Goal: Task Accomplishment & Management: Complete application form

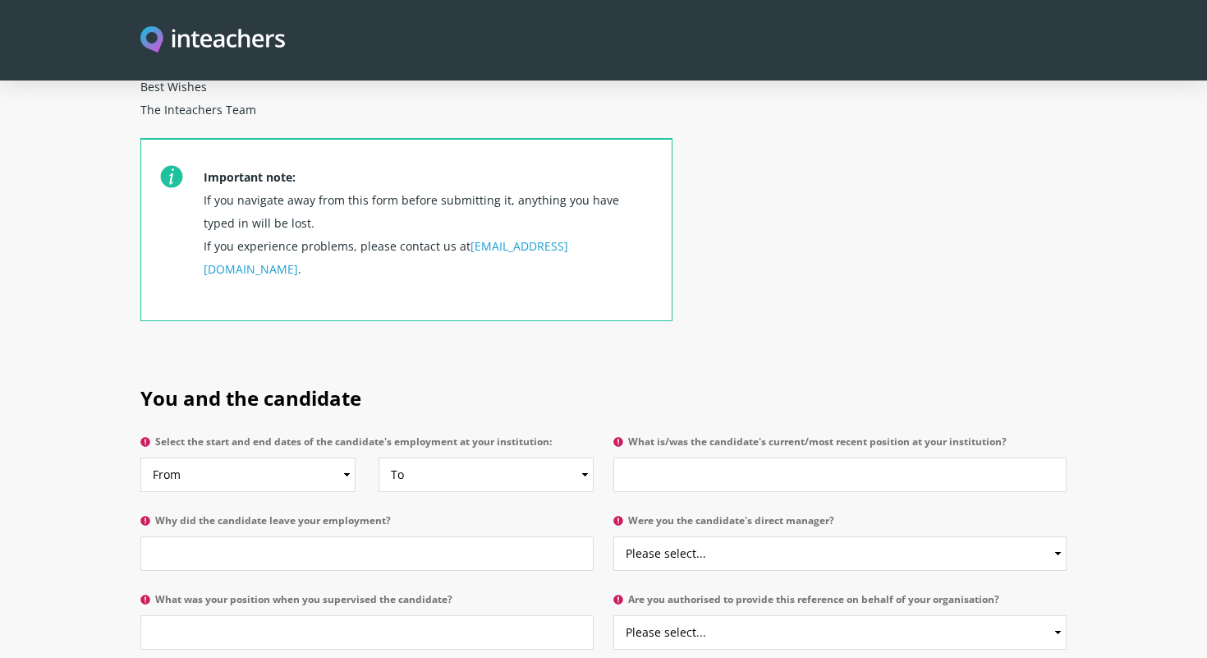
scroll to position [585, 0]
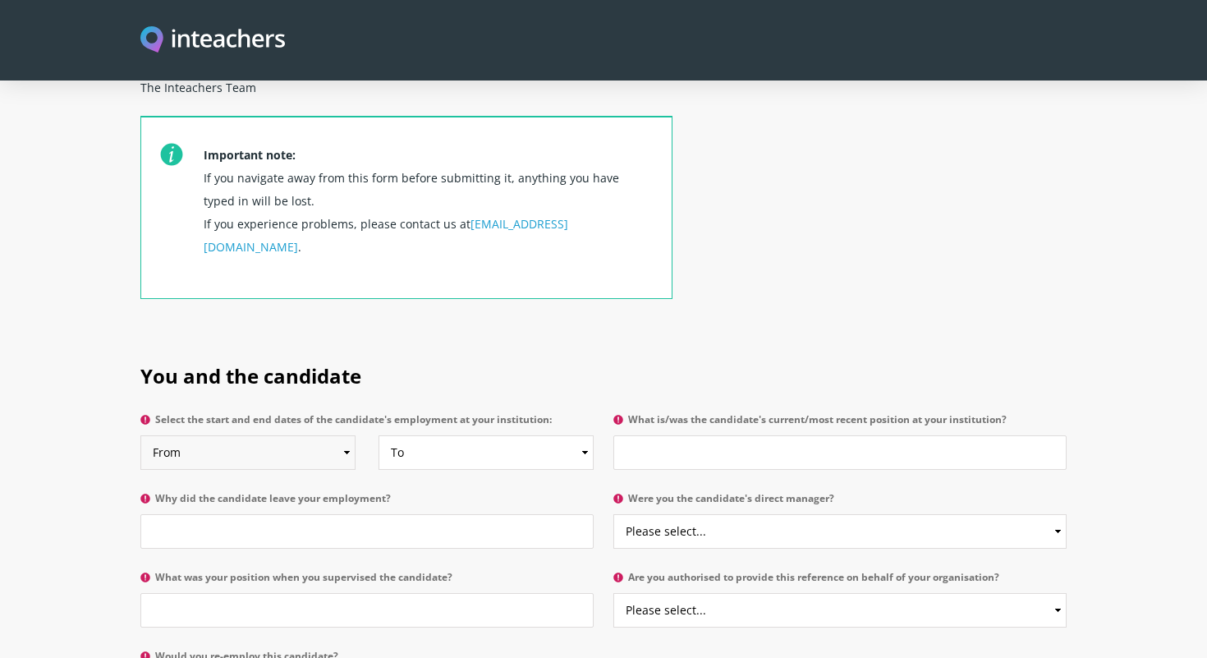
click at [344, 435] on select "From 2025 2024 2023 2022 2021 2020 2019 2018 2017 2016 2015 2014 2013 2012 2011…" at bounding box center [247, 452] width 215 height 34
select select "2022"
click at [140, 435] on select "From 2025 2024 2023 2022 2021 2020 2019 2018 2017 2016 2015 2014 2013 2012 2011…" at bounding box center [247, 452] width 215 height 34
click at [424, 435] on select "To Currently 2025 2024 2023 2022 2021 2020 2019 2018 2017 2016 2015 2014 2013 2…" at bounding box center [485, 452] width 215 height 34
select select "2024"
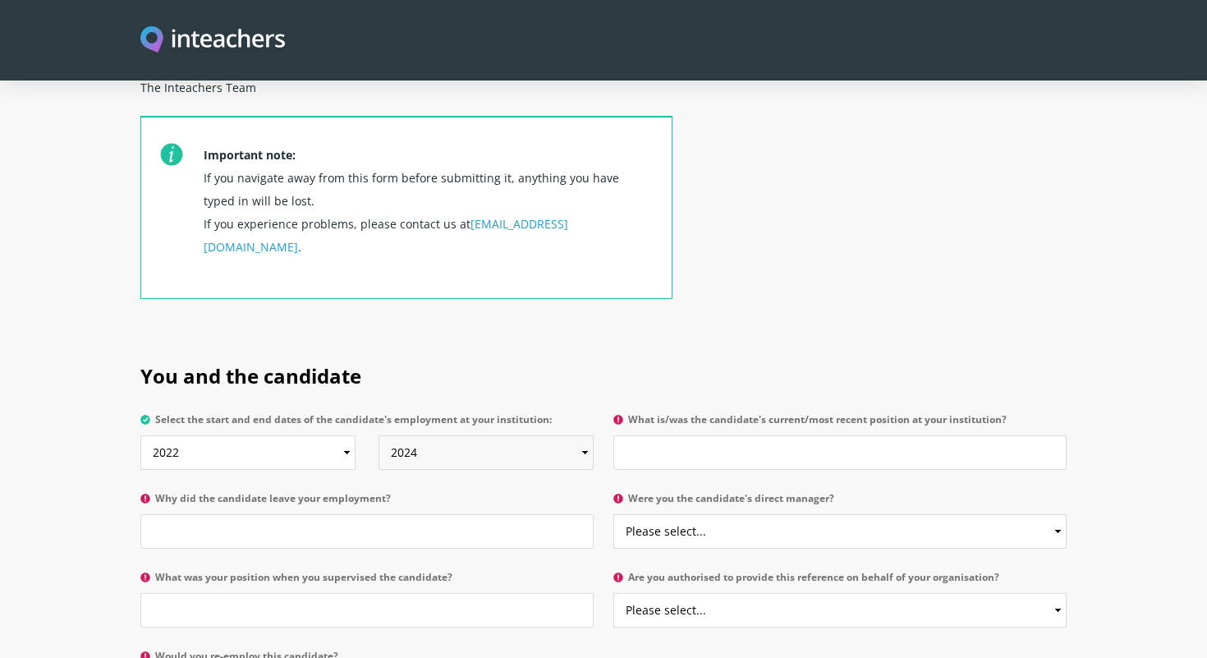
click at [378, 435] on select "To Currently 2025 2024 2023 2022 2021 2020 2019 2018 2017 2016 2015 2014 2013 2…" at bounding box center [485, 452] width 215 height 34
click at [667, 435] on input "What is/was the candidate's current/most recent position at your institution?" at bounding box center [839, 452] width 453 height 34
type input "I"
type input "Chemistry Teacher and Dorm Parent"
click at [415, 514] on input "Why did the candidate leave your employment?" at bounding box center [366, 531] width 453 height 34
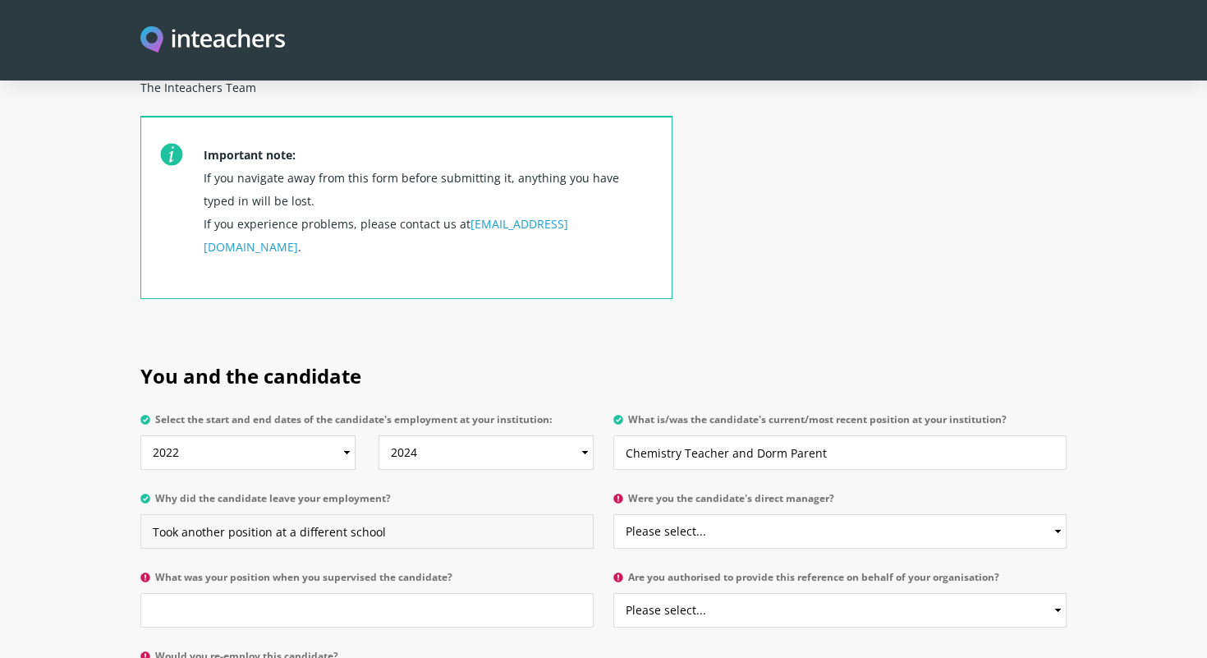
type input "Took another position at a different school"
click at [735, 514] on select "Please select... Yes No" at bounding box center [839, 531] width 453 height 34
select select "Yes"
click at [613, 514] on select "Please select... Yes No" at bounding box center [839, 531] width 453 height 34
click at [393, 593] on input "What was your position when you supervised the candidate?" at bounding box center [366, 610] width 453 height 34
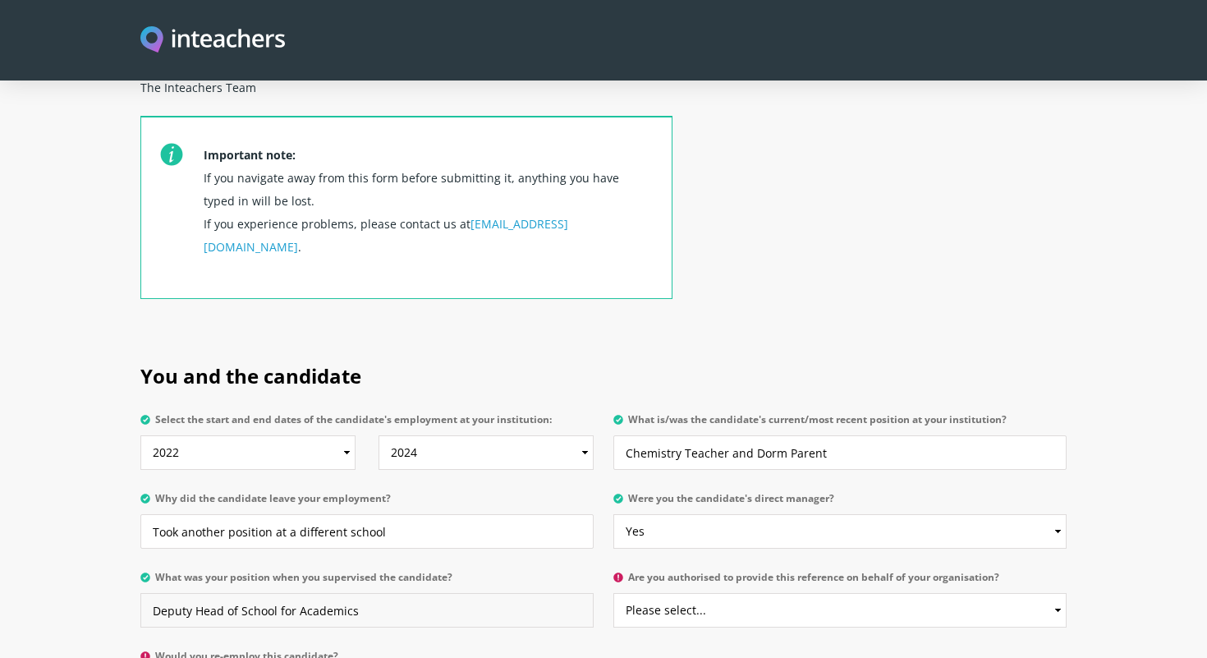
type input "Deputy Head of School for Academics"
click at [739, 593] on select "Please select... Yes No" at bounding box center [839, 610] width 453 height 34
select select "Yes"
click at [613, 593] on select "Please select... Yes No" at bounding box center [839, 610] width 453 height 34
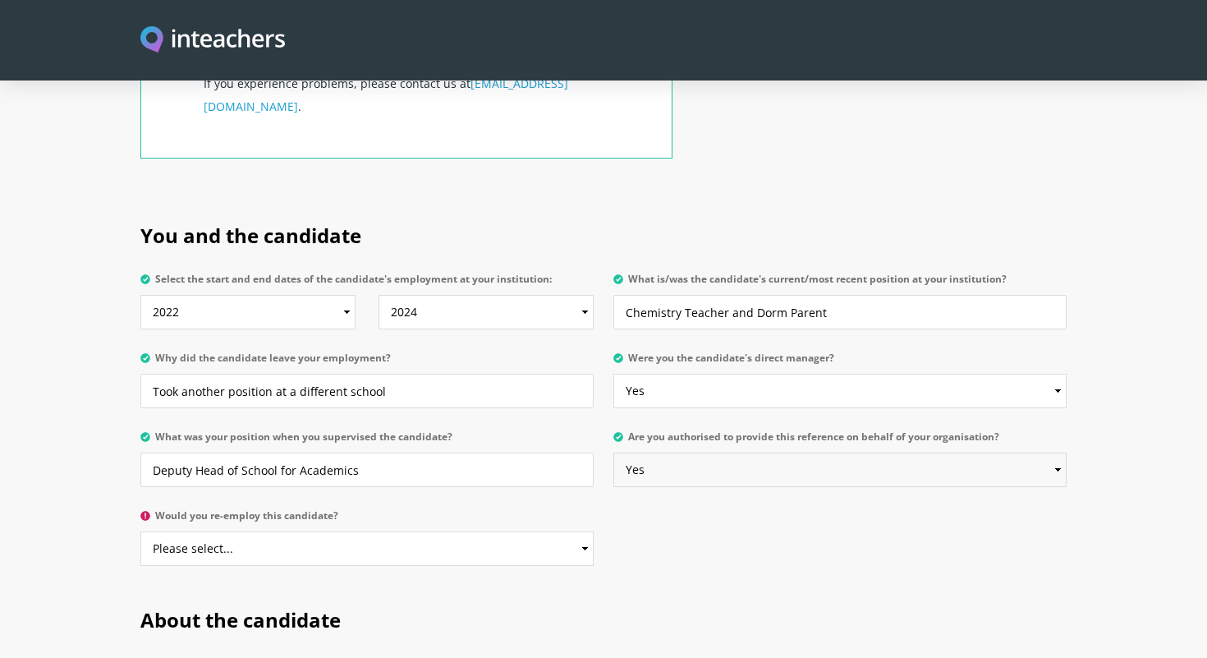
scroll to position [763, 0]
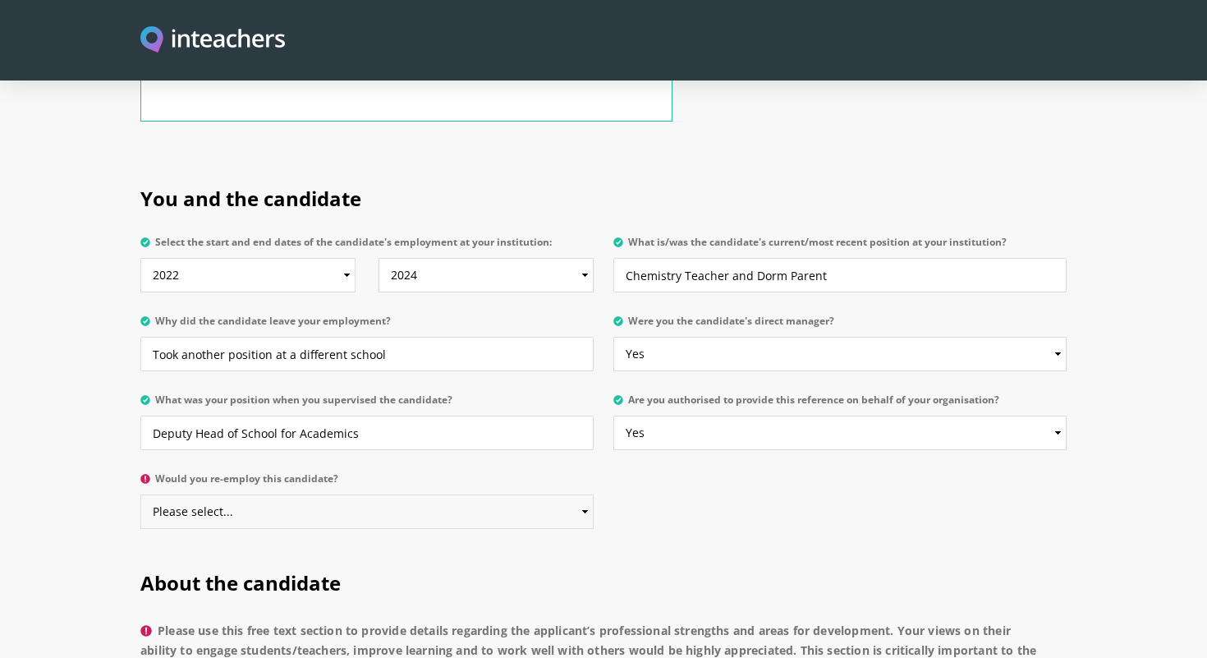
click at [568, 494] on select "Please select... Yes No" at bounding box center [366, 511] width 453 height 34
select select "No"
click at [140, 494] on select "Please select... Yes No" at bounding box center [366, 511] width 453 height 34
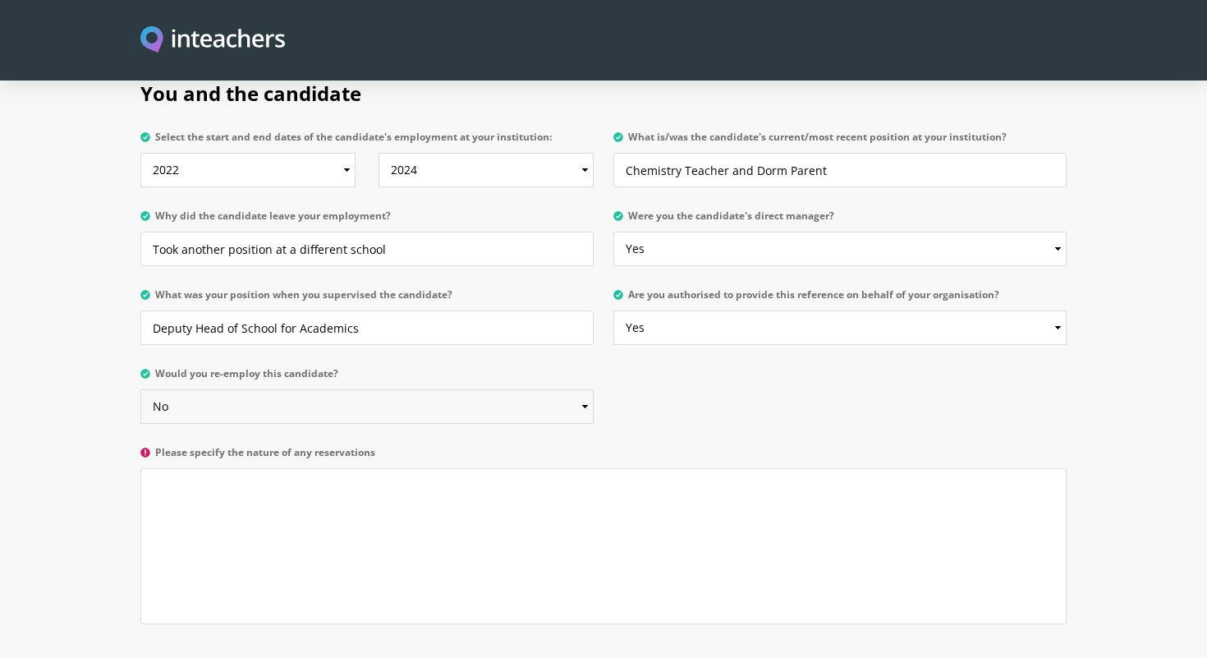
scroll to position [892, 0]
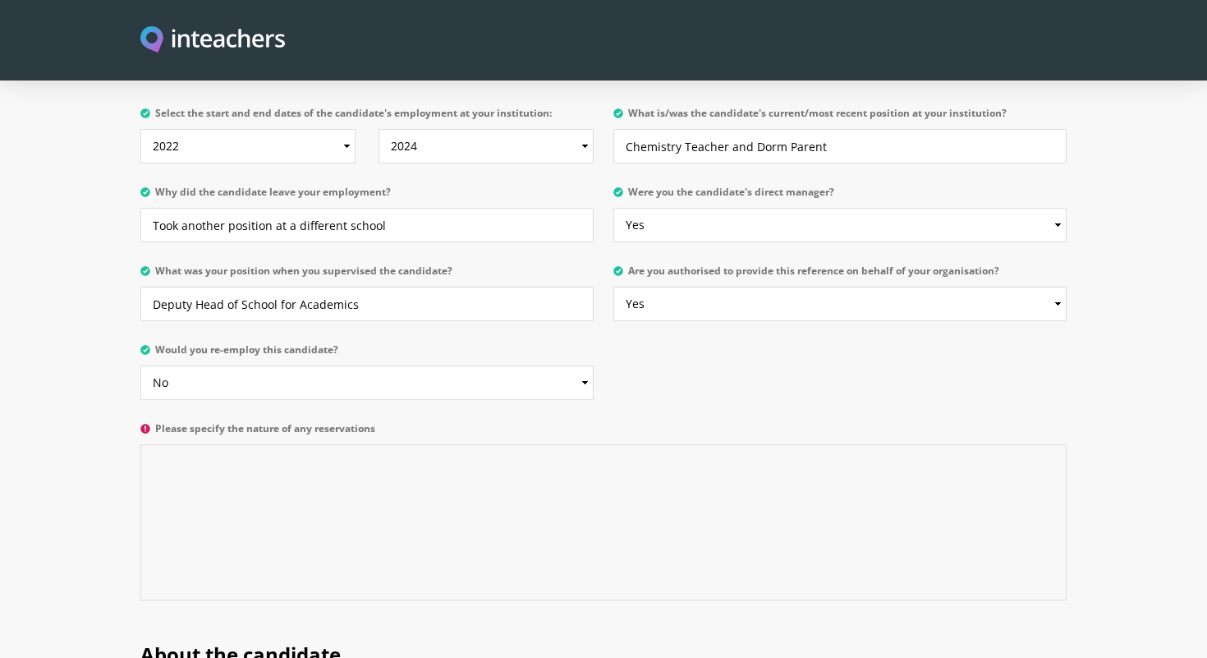
click at [443, 444] on textarea "Please specify the nature of any reservations" at bounding box center [603, 522] width 926 height 156
click at [415, 444] on textarea "Jack is an intelligent teacher. Unfortunately, he is over confident and" at bounding box center [603, 522] width 926 height 156
click at [534, 444] on textarea "Jack is an intelligent teacher. Unfortunately, he was over confident and" at bounding box center [603, 522] width 926 height 156
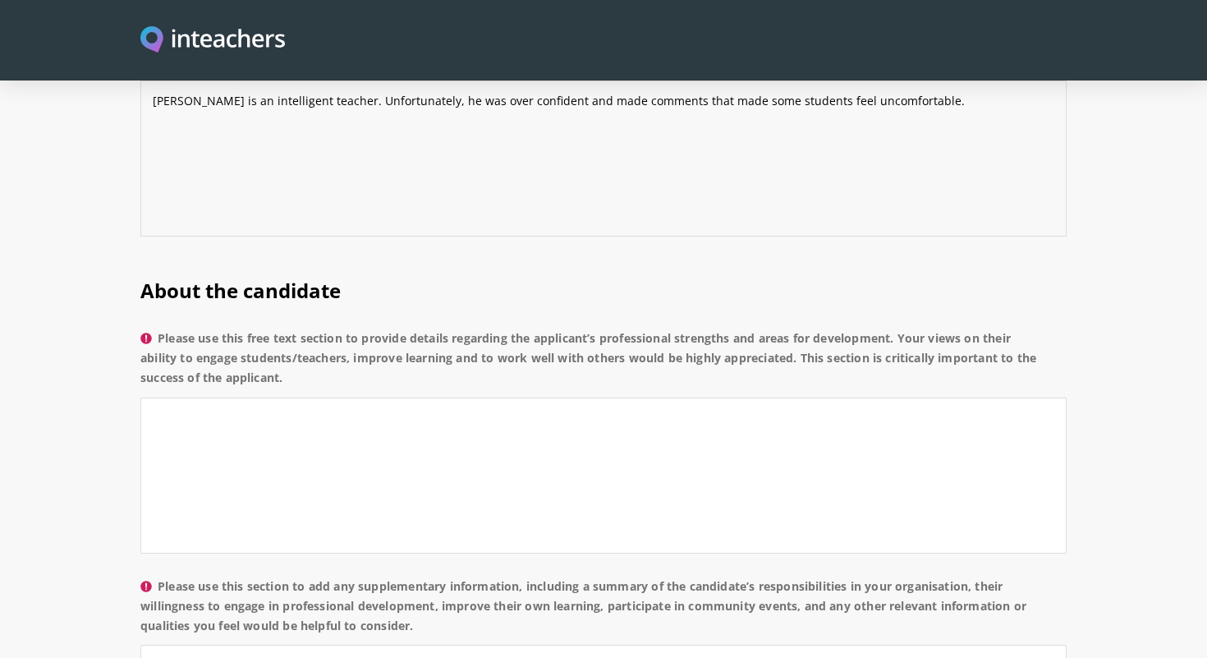
scroll to position [1270, 0]
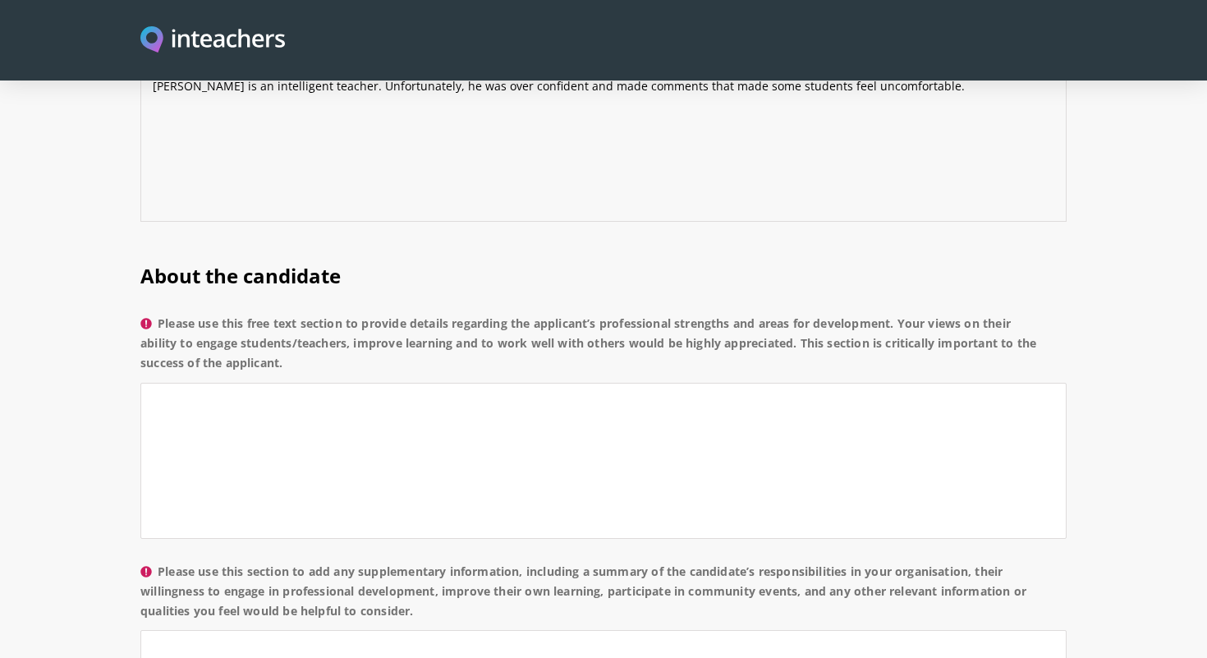
type textarea "Jack is an intelligent teacher. Unfortunately, he was over confident and made c…"
click at [447, 383] on textarea "Please use this free text section to provide details regarding the applicant’s …" at bounding box center [603, 461] width 926 height 156
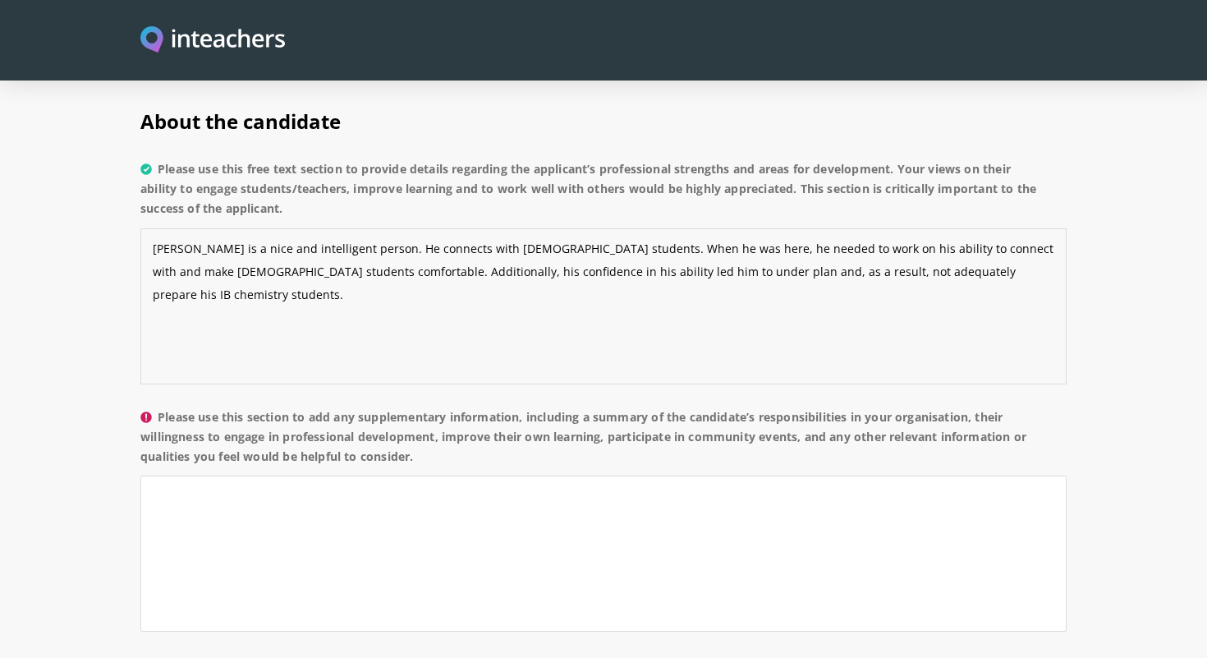
scroll to position [1427, 0]
type textarea "Jack is a nice and intelligent person. He connects with male students. When he …"
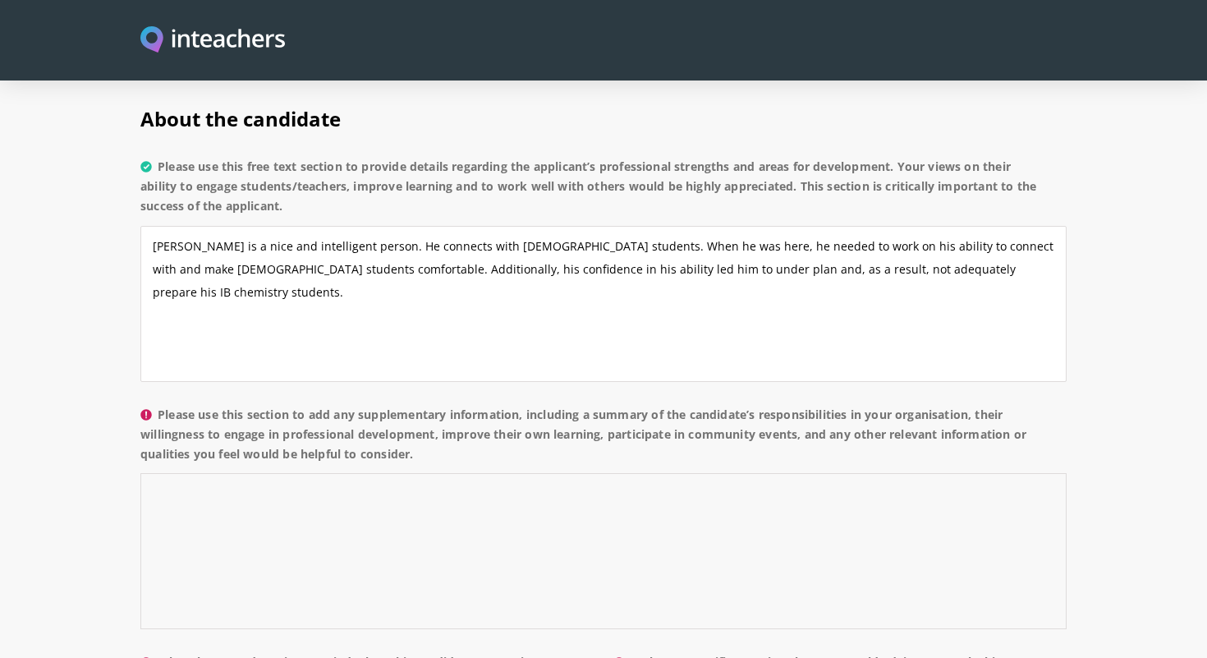
click at [276, 473] on textarea "Please use this section to add any supplementary information, including a summa…" at bounding box center [603, 551] width 926 height 156
type textarea "J"
type textarea "i"
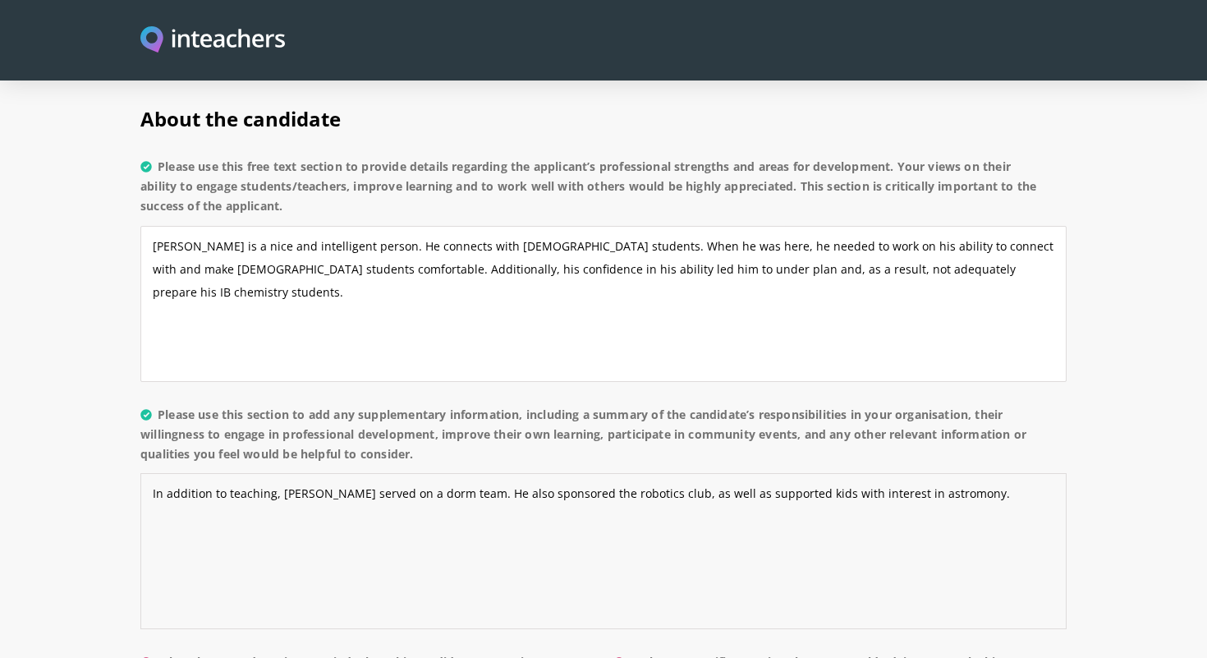
click at [863, 473] on textarea "In addition to teaching, Jack served on a dorm team. He also sponsored the robo…" at bounding box center [603, 551] width 926 height 156
click at [872, 473] on textarea "In addition to teaching, Jack served on a dorm team. He also sponsored the robo…" at bounding box center [603, 551] width 926 height 156
click at [933, 473] on textarea "In addition to teaching, Jack served on a dorm team. He also sponsored the robo…" at bounding box center [603, 551] width 926 height 156
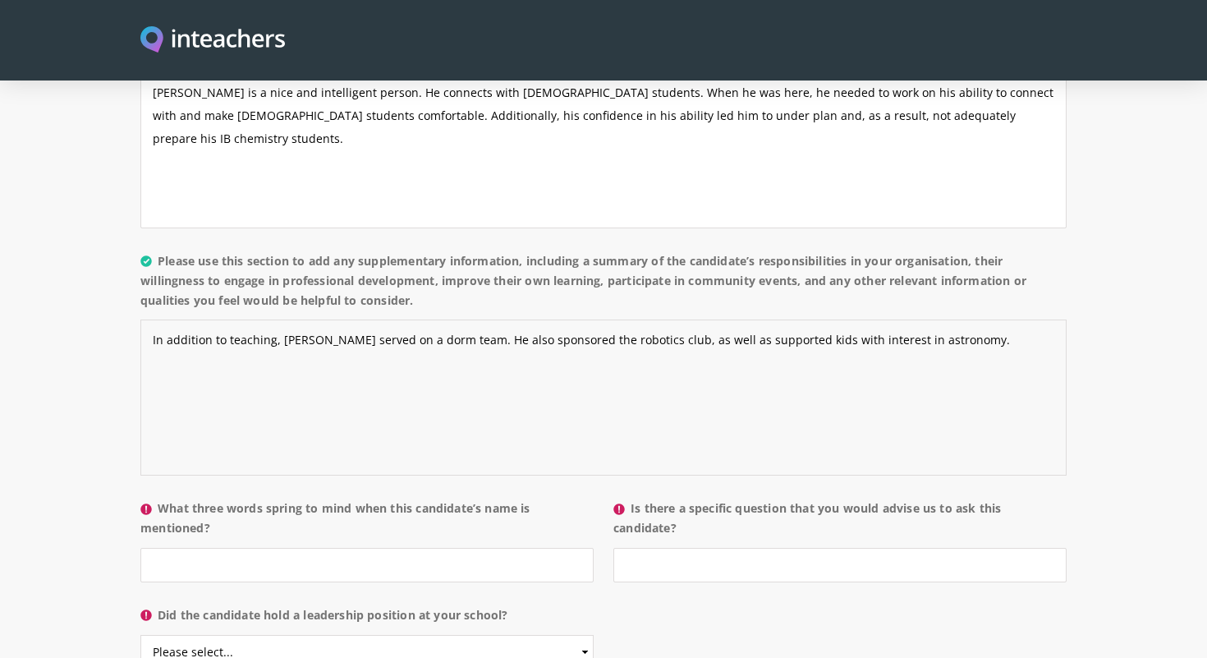
scroll to position [1584, 0]
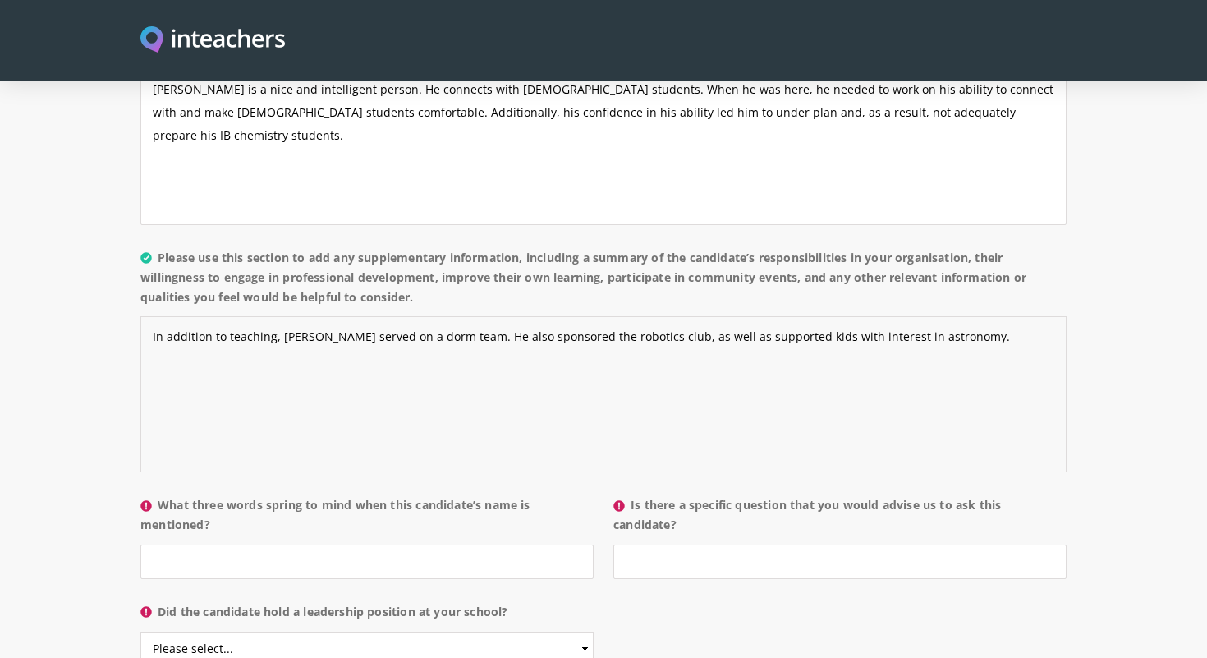
type textarea "In addition to teaching, Jack served on a dorm team. He also sponsored the robo…"
click at [326, 544] on input "What three words spring to mind when this candidate’s name is mentioned?" at bounding box center [366, 561] width 453 height 34
type input "intelligent, over confident, inappropriate"
click at [678, 544] on input "Is there a specific question that you would advise us to ask this candidate?" at bounding box center [839, 561] width 453 height 34
type input "No"
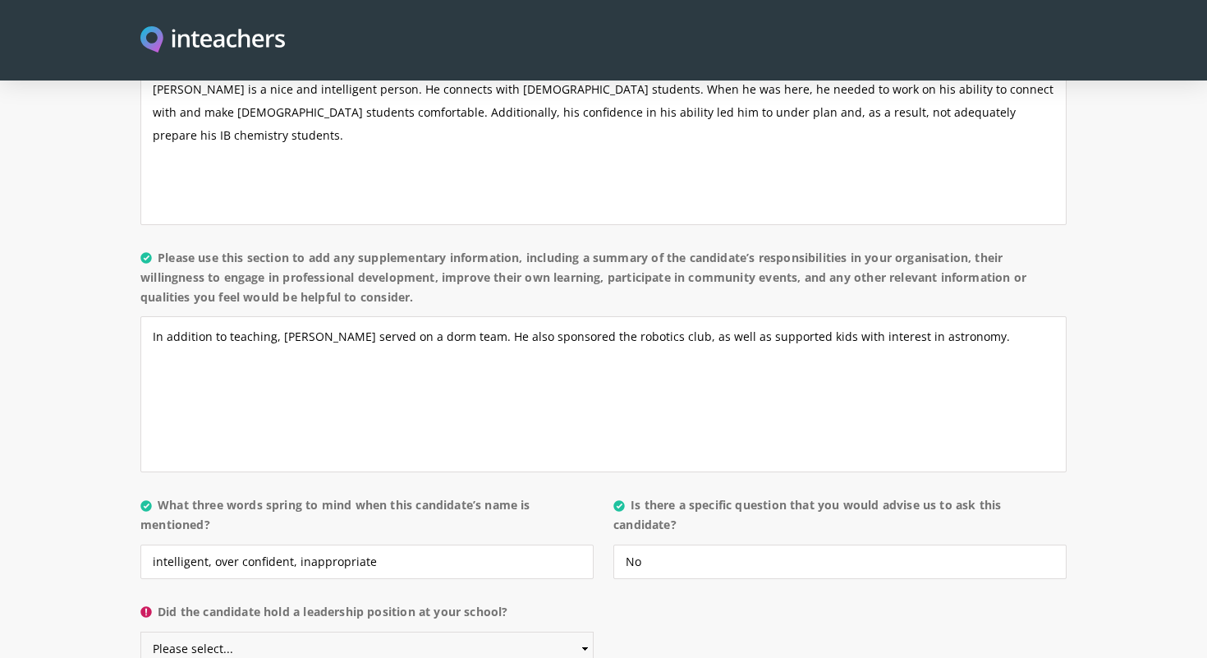
click at [547, 631] on select "Please select... Yes No" at bounding box center [366, 648] width 453 height 34
select select "No"
click at [140, 631] on select "Please select... Yes No" at bounding box center [366, 648] width 453 height 34
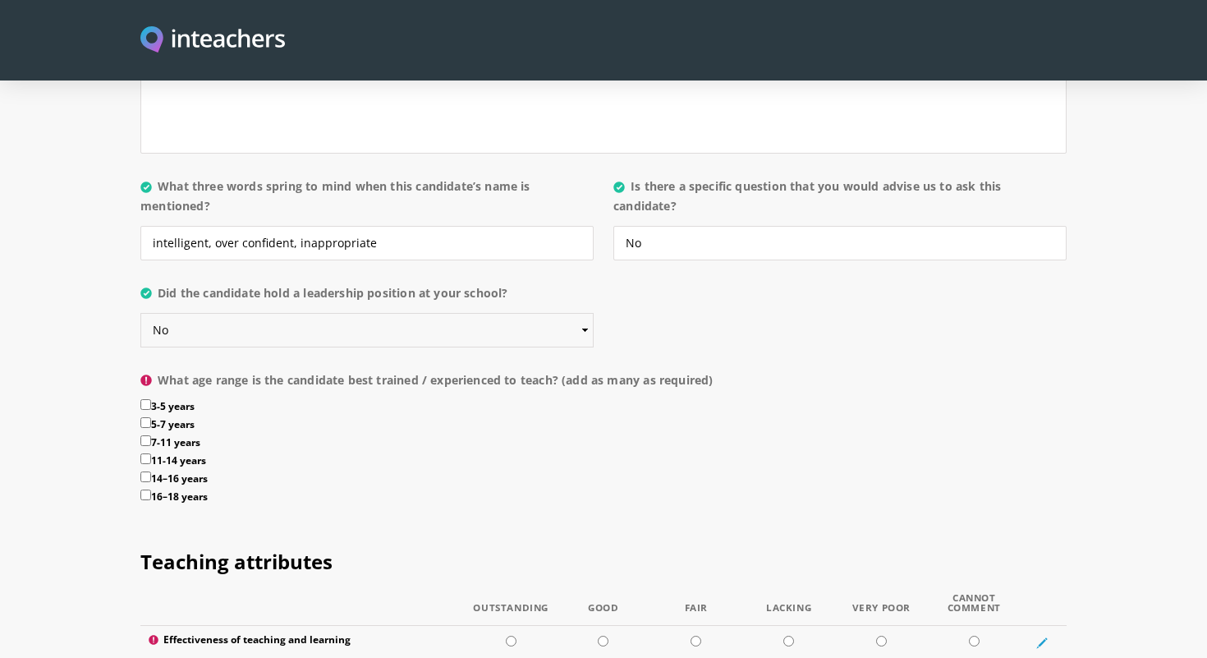
scroll to position [1907, 0]
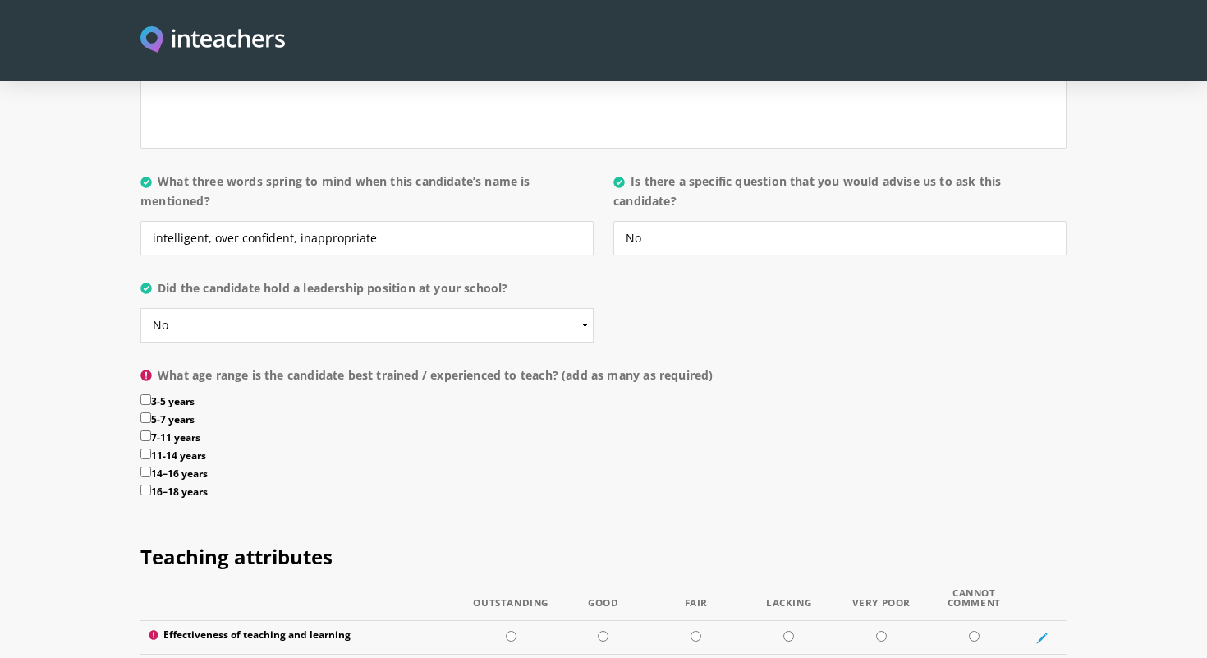
click at [144, 466] on input "14–16 years" at bounding box center [145, 471] width 11 height 11
checkbox input "true"
click at [145, 484] on input "16–18 years" at bounding box center [145, 489] width 11 height 11
checkbox input "true"
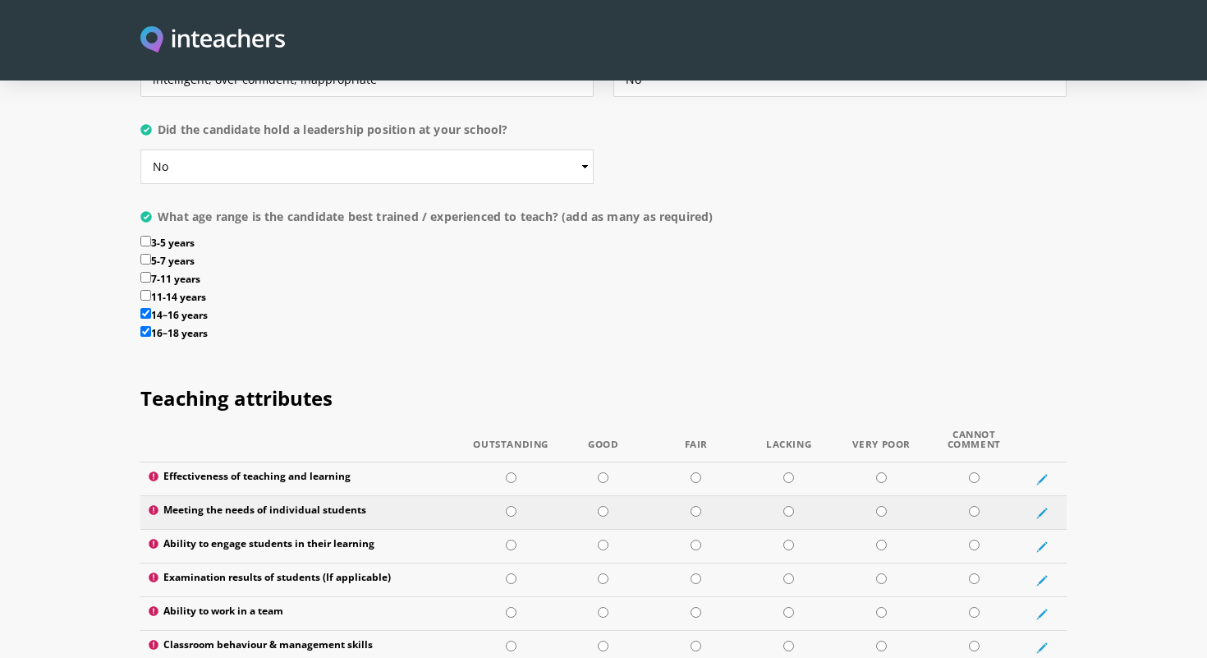
scroll to position [2089, 0]
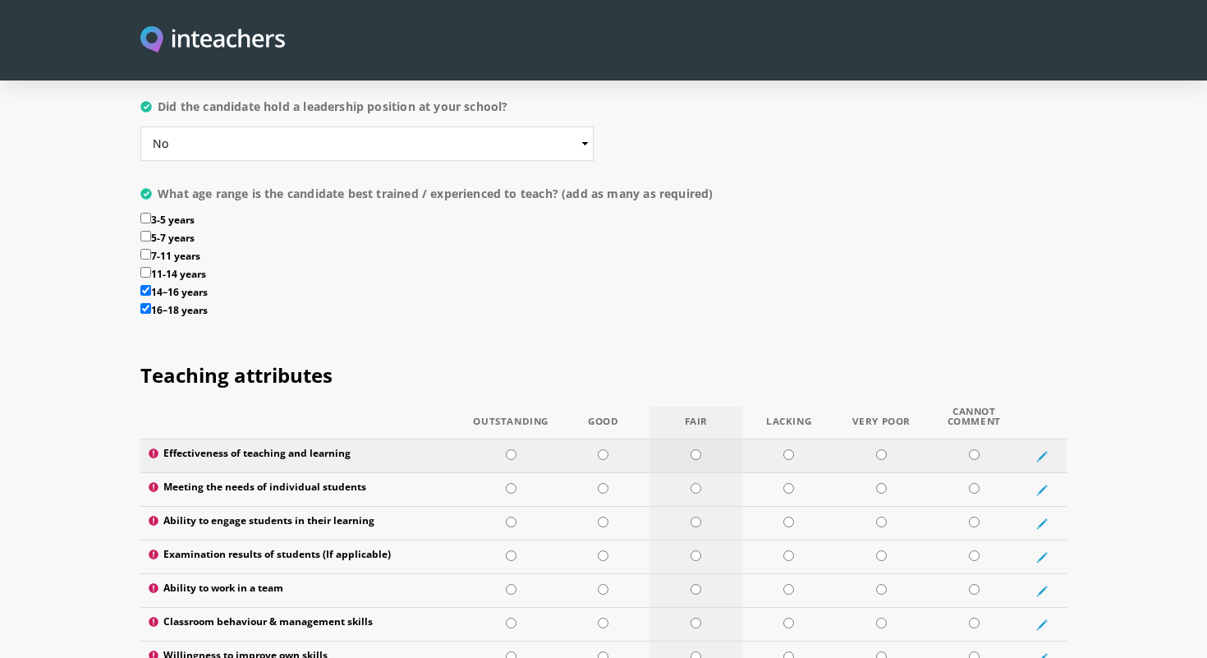
click at [696, 449] on input "radio" at bounding box center [695, 454] width 11 height 11
radio input "true"
click at [696, 483] on input "radio" at bounding box center [695, 488] width 11 height 11
radio input "true"
click at [788, 550] on input "radio" at bounding box center [788, 555] width 11 height 11
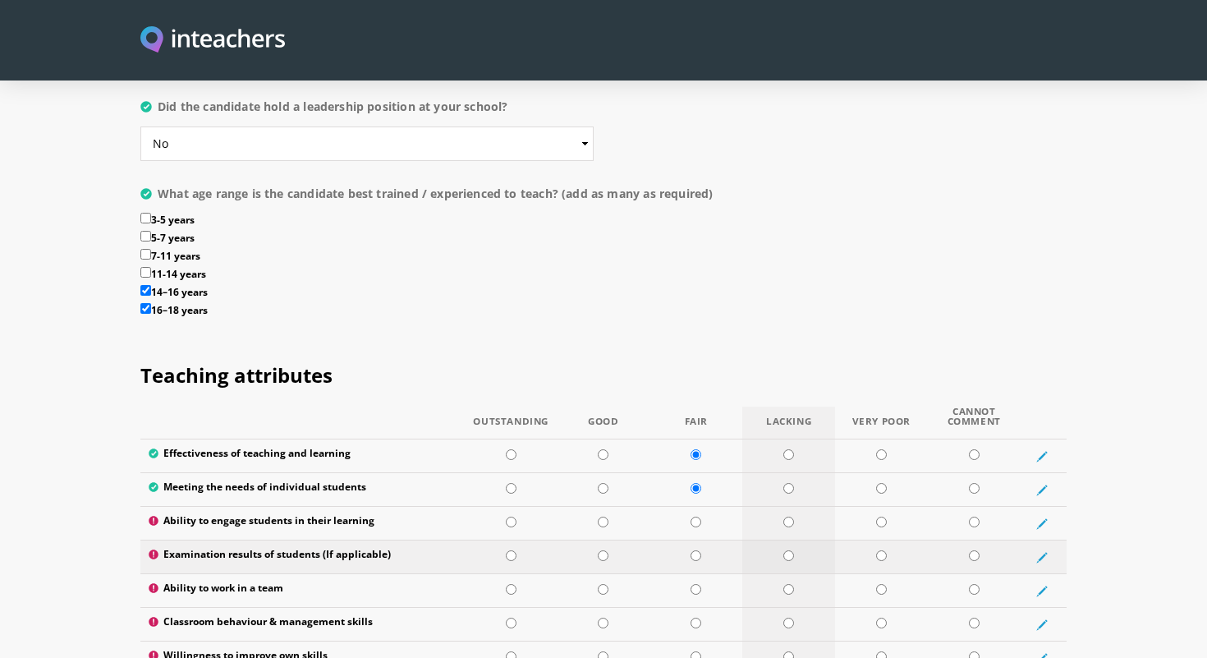
radio input "true"
click at [695, 516] on input "radio" at bounding box center [695, 521] width 11 height 11
radio input "true"
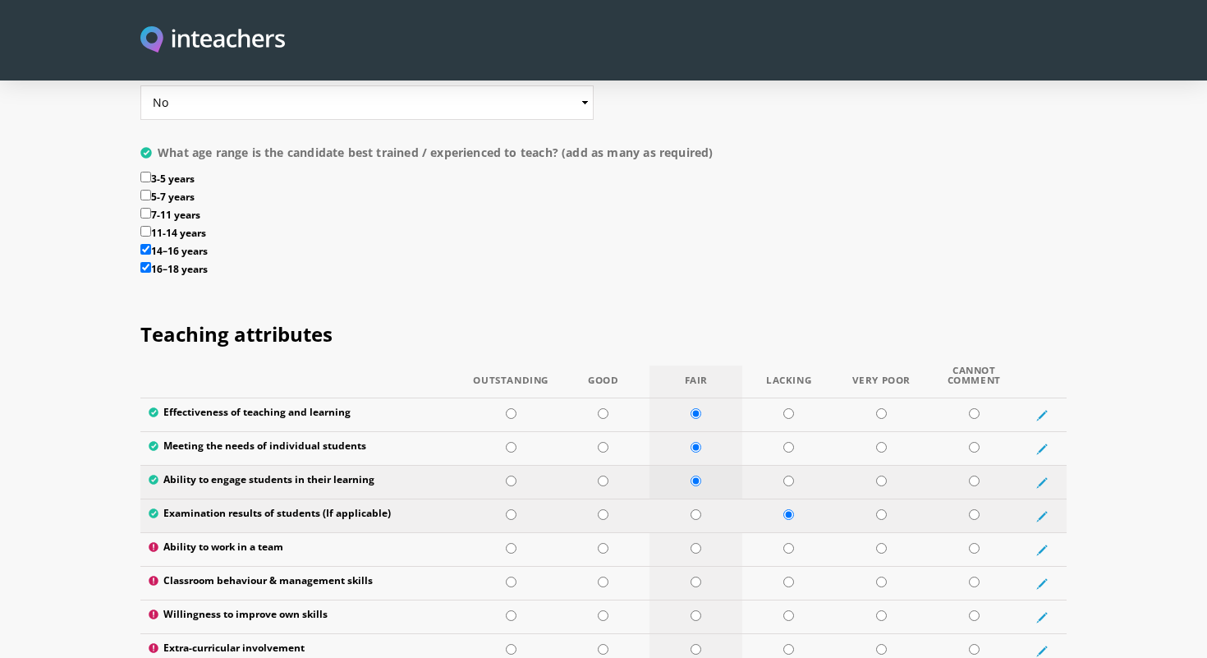
scroll to position [2138, 0]
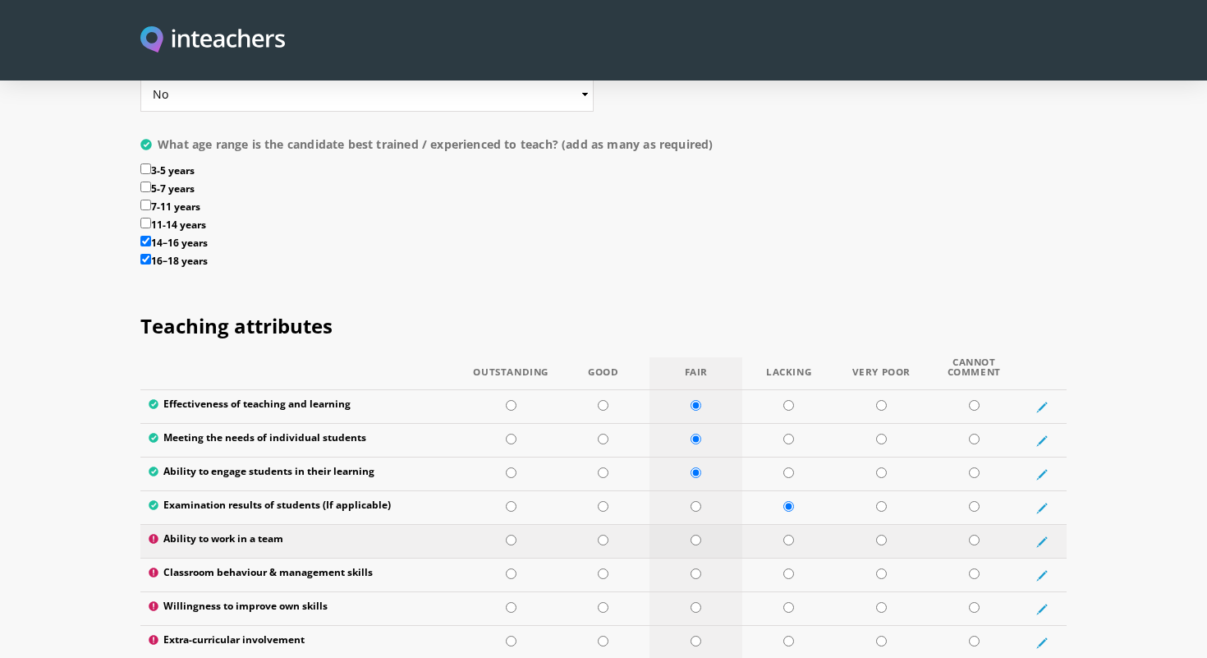
click at [695, 534] on input "radio" at bounding box center [695, 539] width 11 height 11
radio input "true"
click at [603, 568] on input "radio" at bounding box center [603, 573] width 11 height 11
radio input "true"
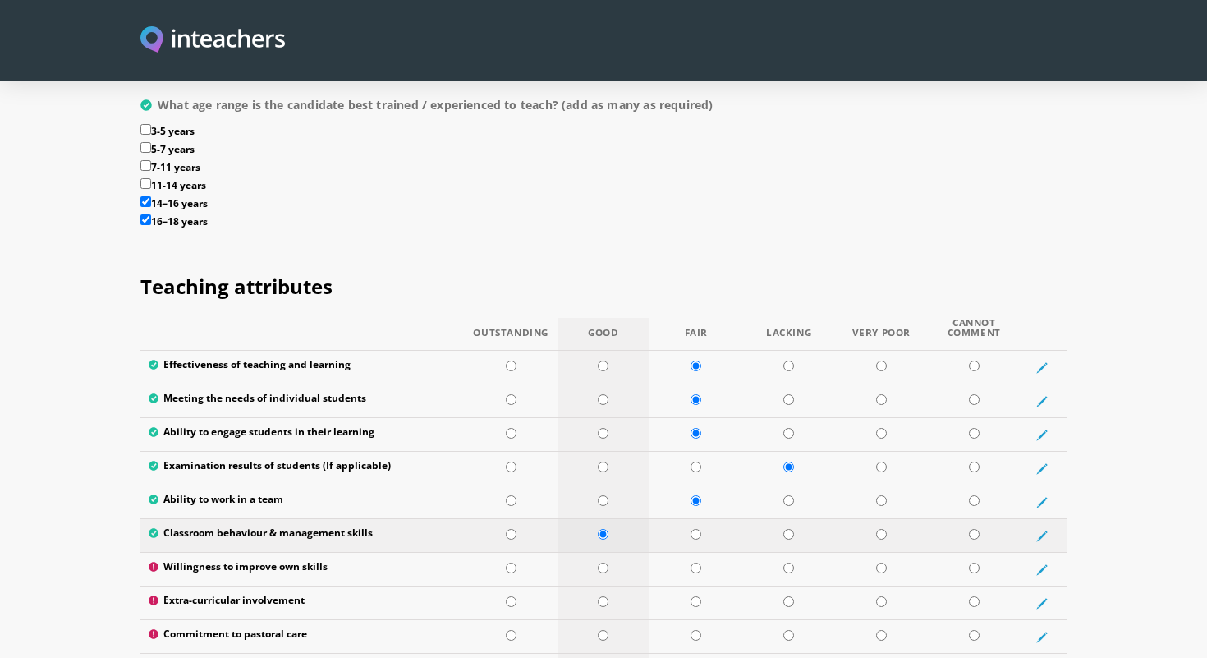
scroll to position [2188, 0]
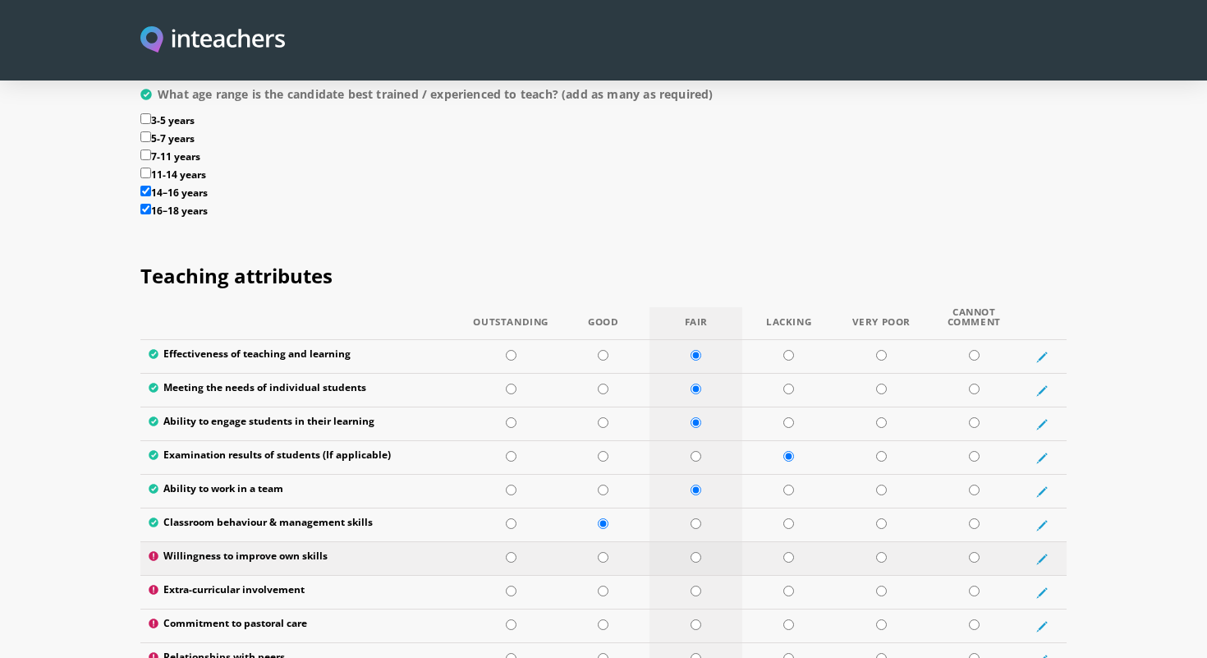
click at [696, 552] on input "radio" at bounding box center [695, 557] width 11 height 11
radio input "true"
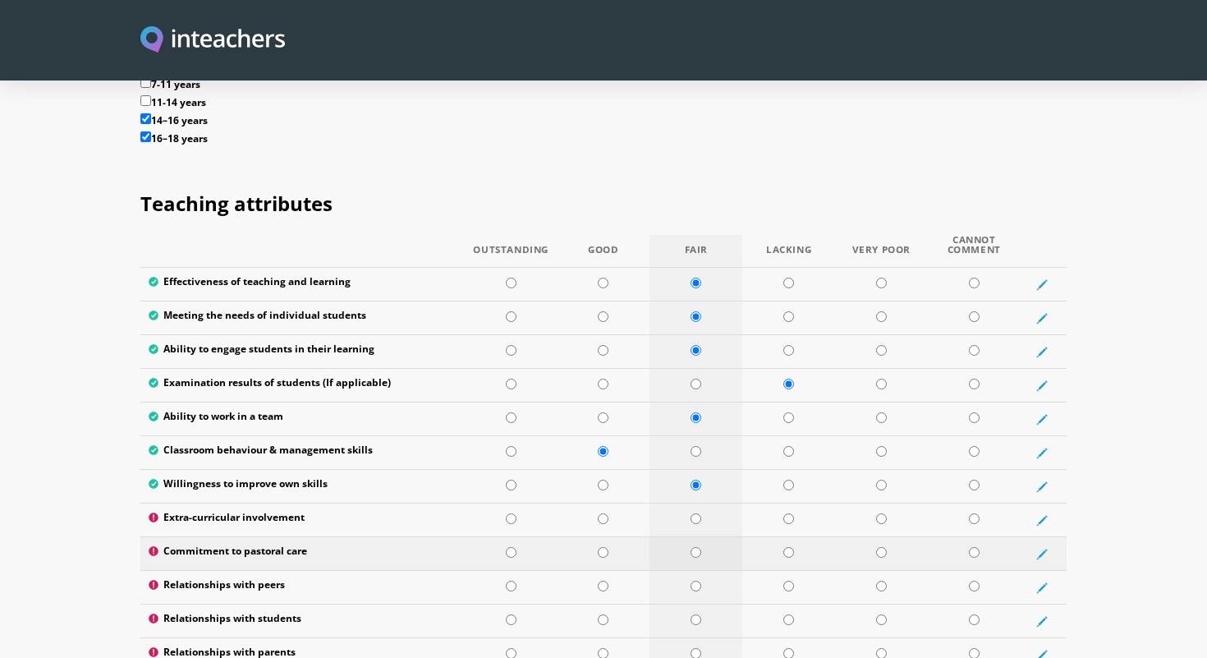
scroll to position [2267, 0]
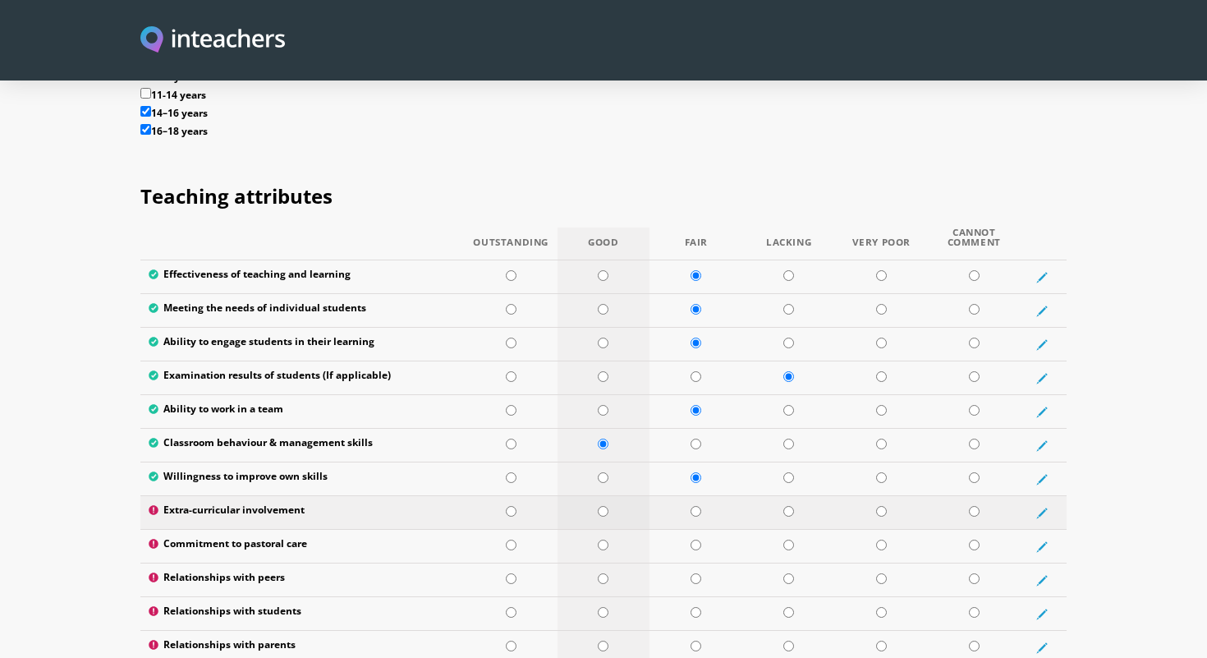
click at [603, 506] on input "radio" at bounding box center [603, 511] width 11 height 11
radio input "true"
click at [606, 539] on input "radio" at bounding box center [603, 544] width 11 height 11
radio input "true"
click at [603, 573] on input "radio" at bounding box center [603, 578] width 11 height 11
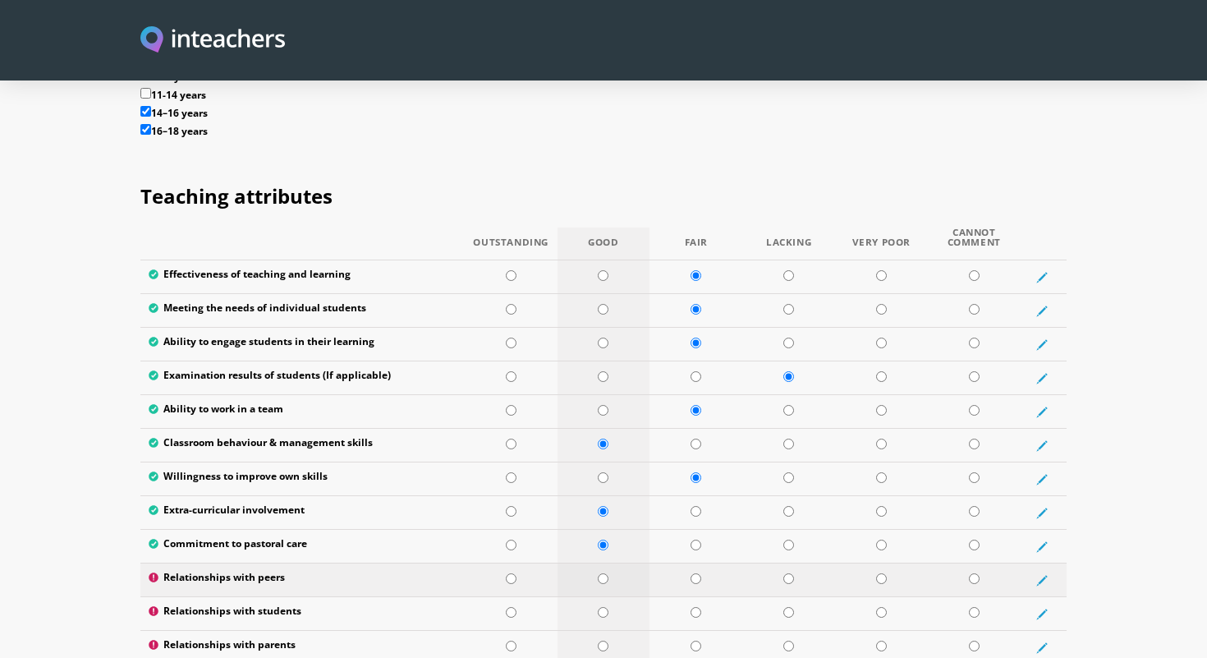
radio input "true"
click at [786, 607] on input "radio" at bounding box center [788, 612] width 11 height 11
radio input "true"
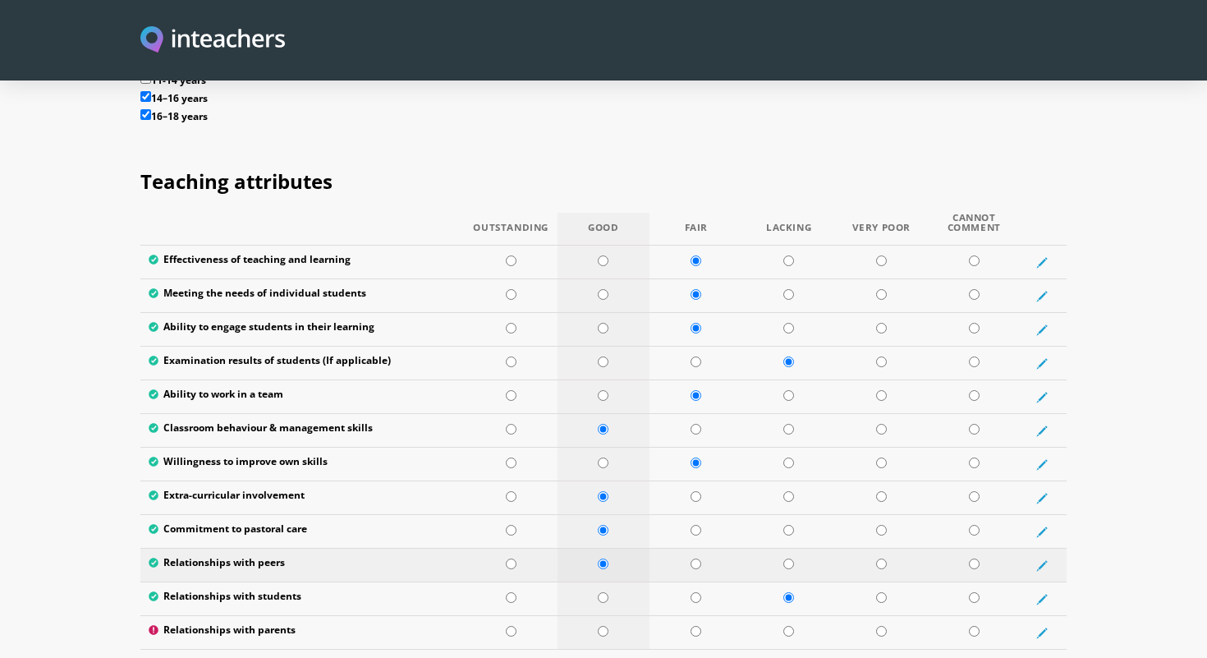
scroll to position [2303, 0]
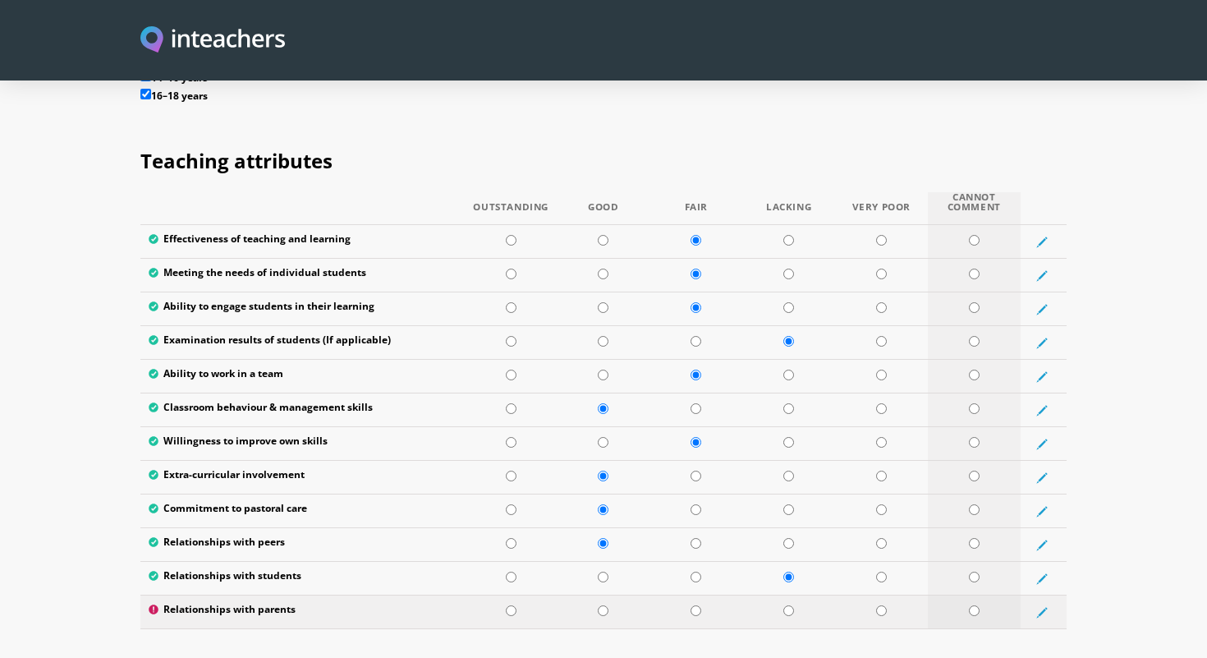
click at [972, 605] on input "radio" at bounding box center [974, 610] width 11 height 11
radio input "true"
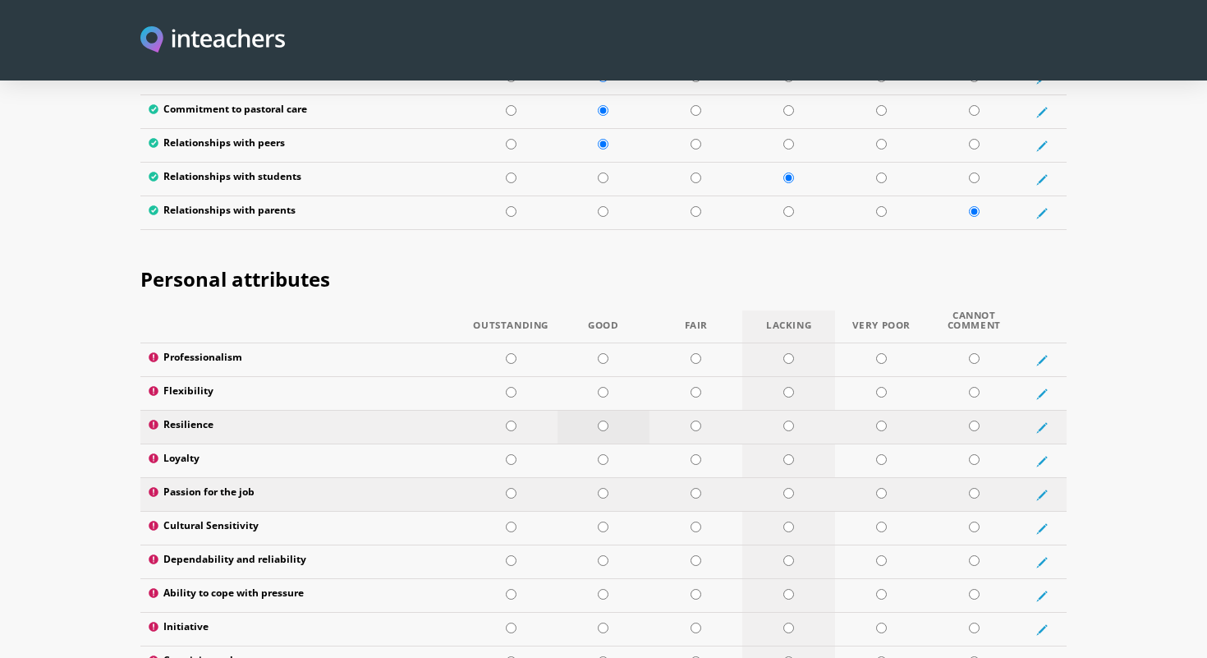
scroll to position [2705, 0]
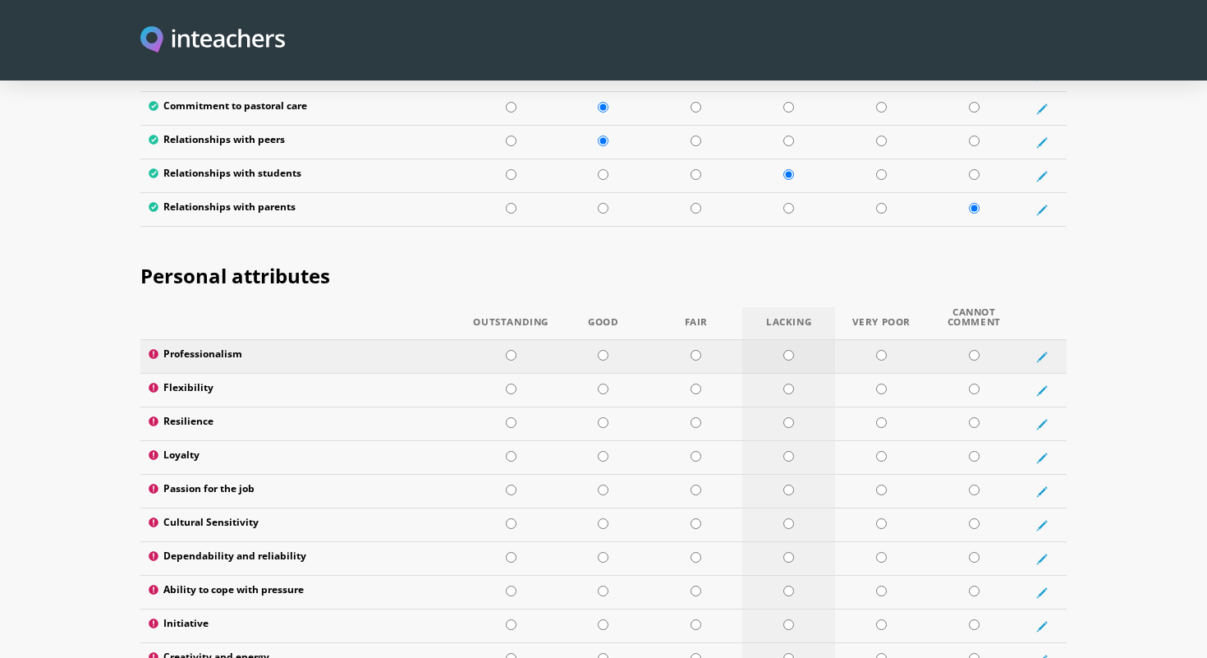
click at [786, 350] on input "radio" at bounding box center [788, 355] width 11 height 11
radio input "true"
click at [603, 383] on input "radio" at bounding box center [603, 388] width 11 height 11
radio input "true"
click at [602, 417] on input "radio" at bounding box center [603, 422] width 11 height 11
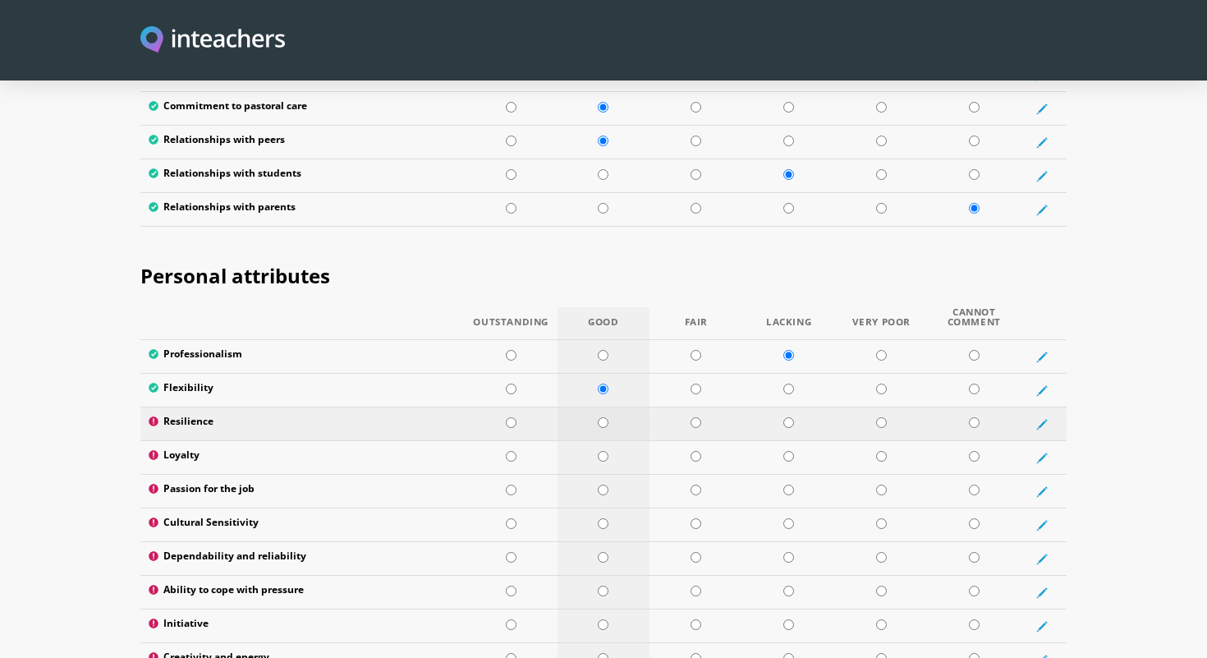
radio input "true"
click at [603, 451] on input "radio" at bounding box center [603, 456] width 11 height 11
radio input "true"
click at [603, 484] on input "radio" at bounding box center [603, 489] width 11 height 11
radio input "true"
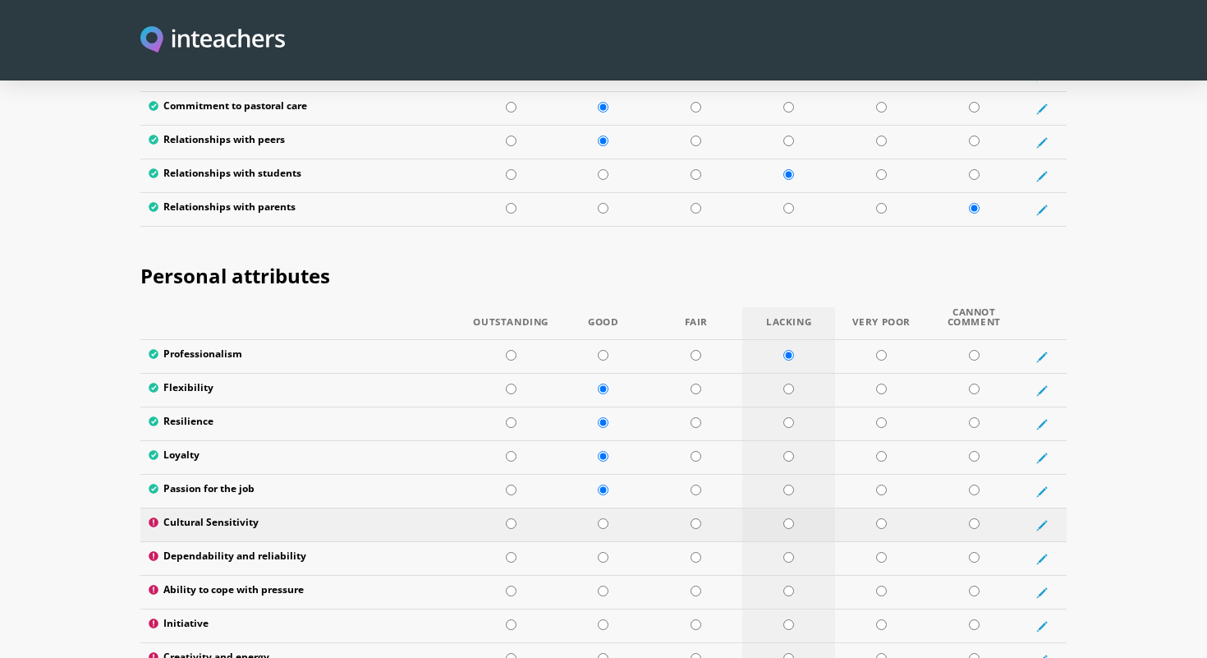
click at [788, 518] on input "radio" at bounding box center [788, 523] width 11 height 11
radio input "true"
click at [604, 552] on input "radio" at bounding box center [603, 557] width 11 height 11
radio input "true"
click at [601, 585] on input "radio" at bounding box center [603, 590] width 11 height 11
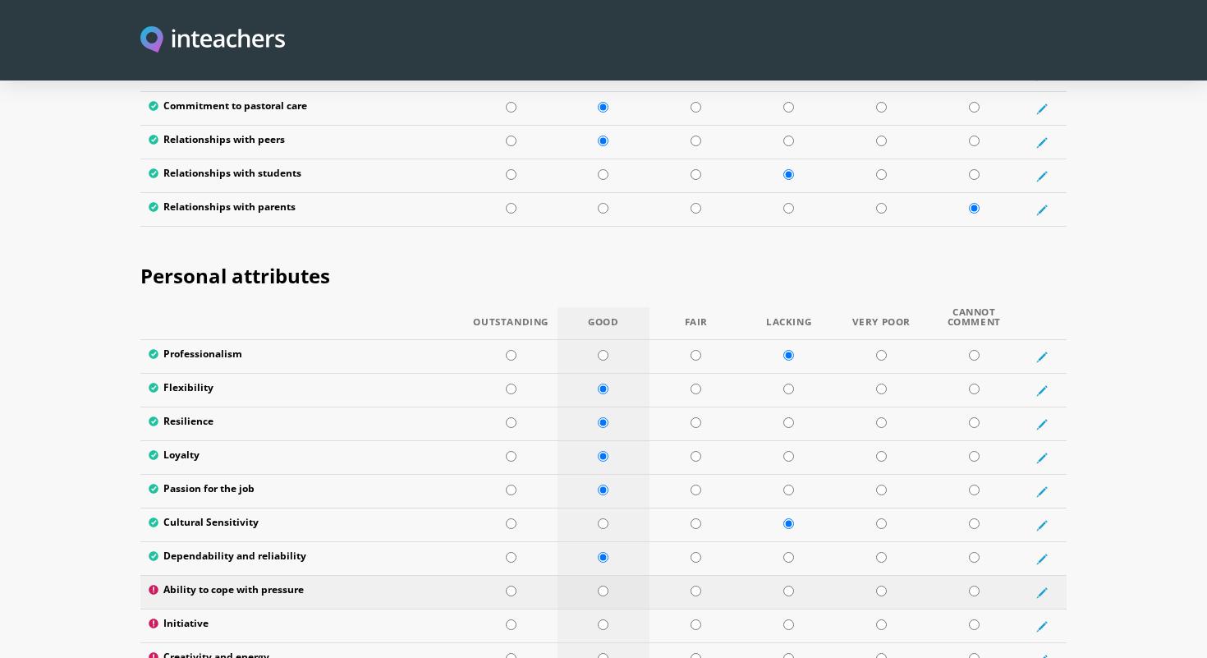
radio input "true"
click at [697, 653] on input "radio" at bounding box center [695, 658] width 11 height 11
radio input "true"
click at [690, 619] on input "radio" at bounding box center [695, 624] width 11 height 11
radio input "true"
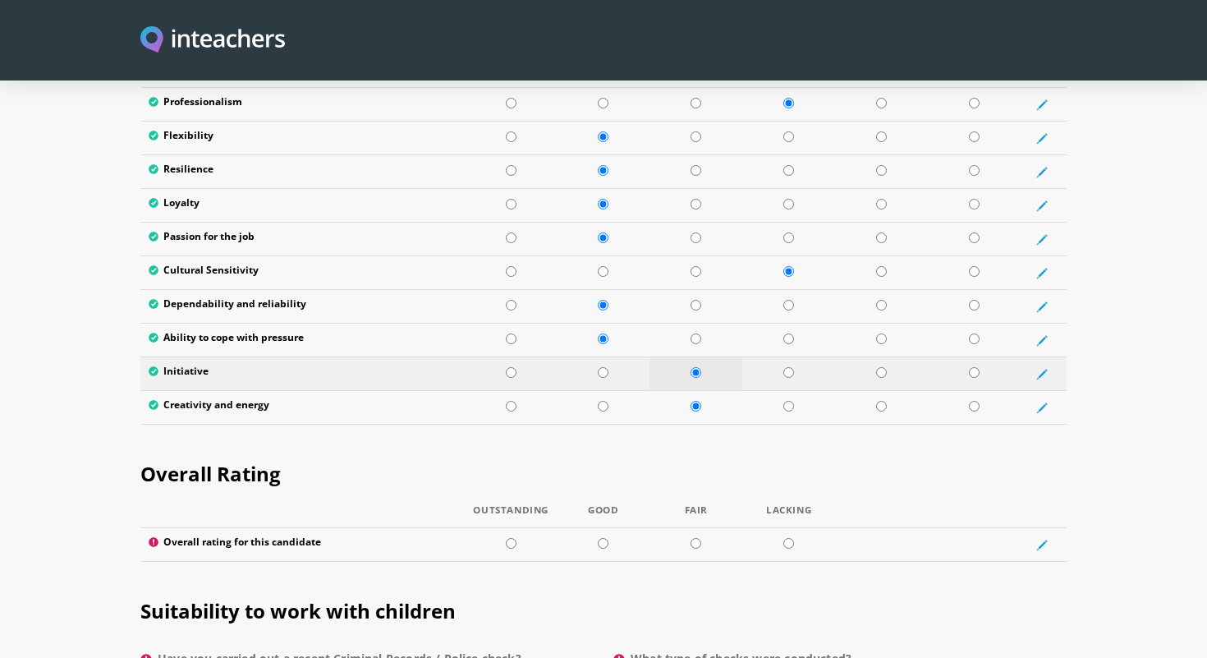
scroll to position [2969, 0]
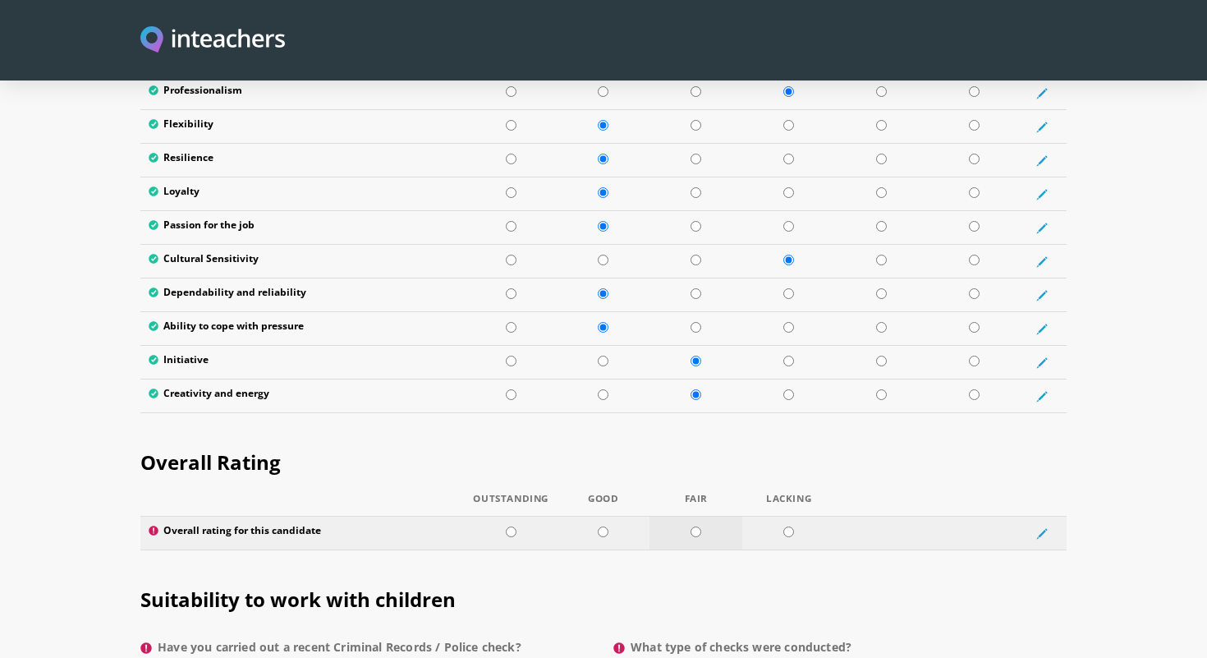
click at [695, 526] on input "radio" at bounding box center [695, 531] width 11 height 11
radio input "true"
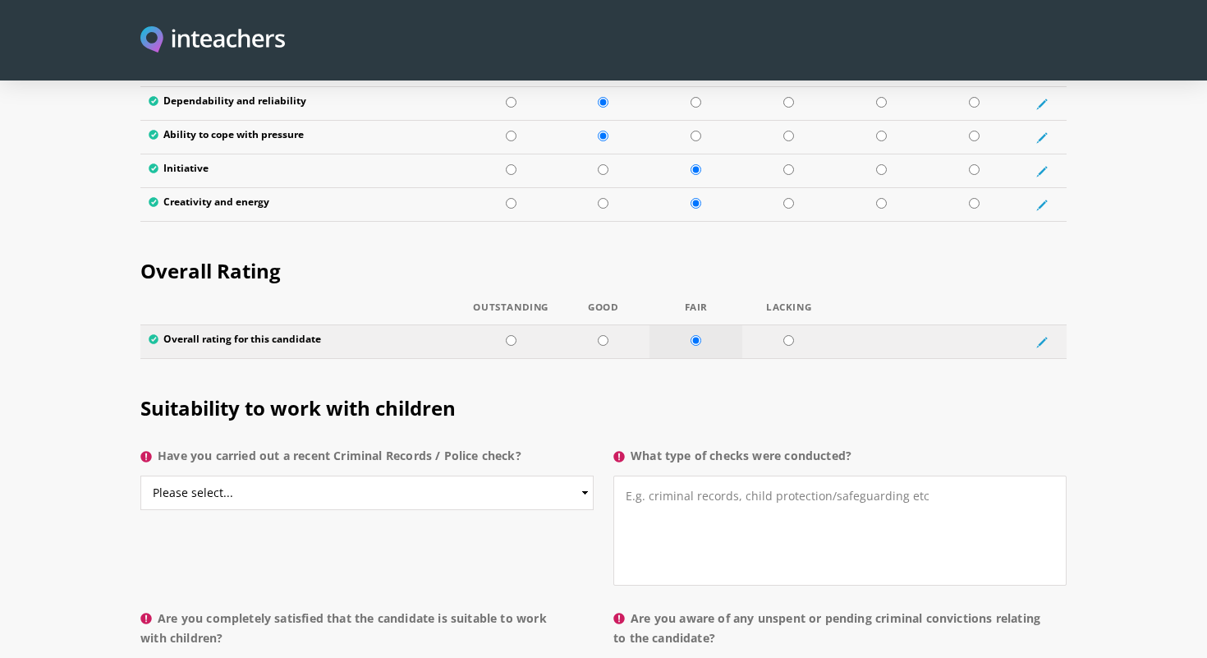
scroll to position [3163, 0]
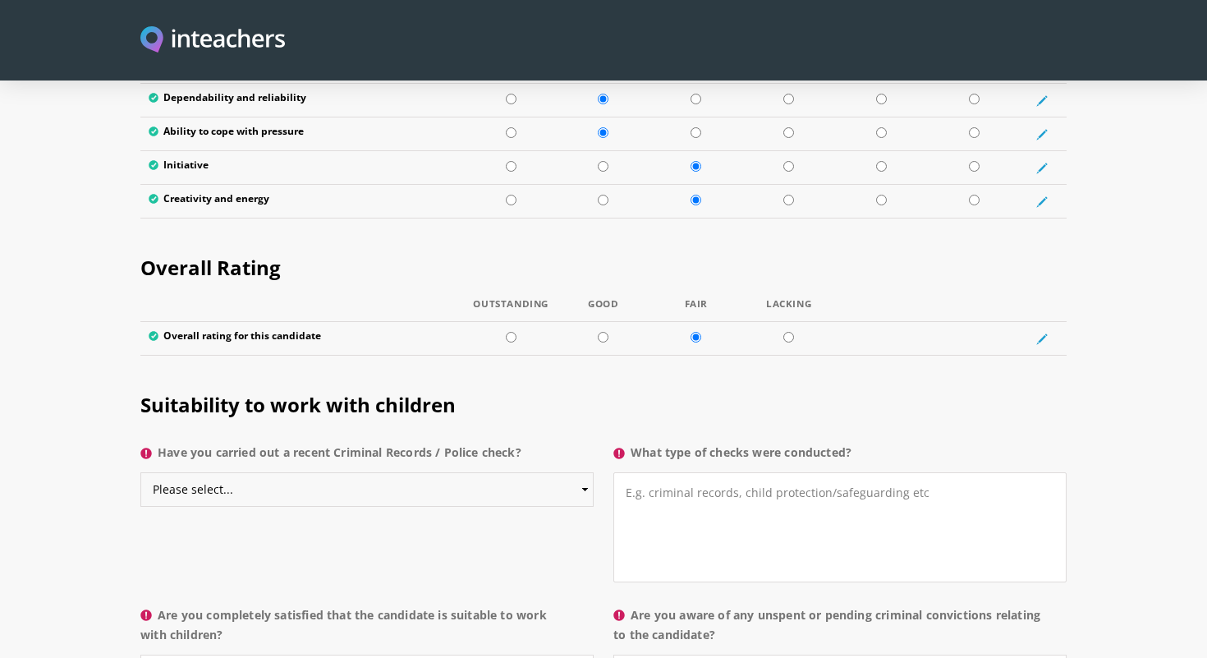
click at [575, 472] on select "Please select... Yes No Do not know" at bounding box center [366, 489] width 453 height 34
select select "No"
click at [140, 472] on select "Please select... Yes No Do not know" at bounding box center [366, 489] width 453 height 34
click at [638, 472] on textarea "What type of checks were conducted?" at bounding box center [839, 527] width 453 height 110
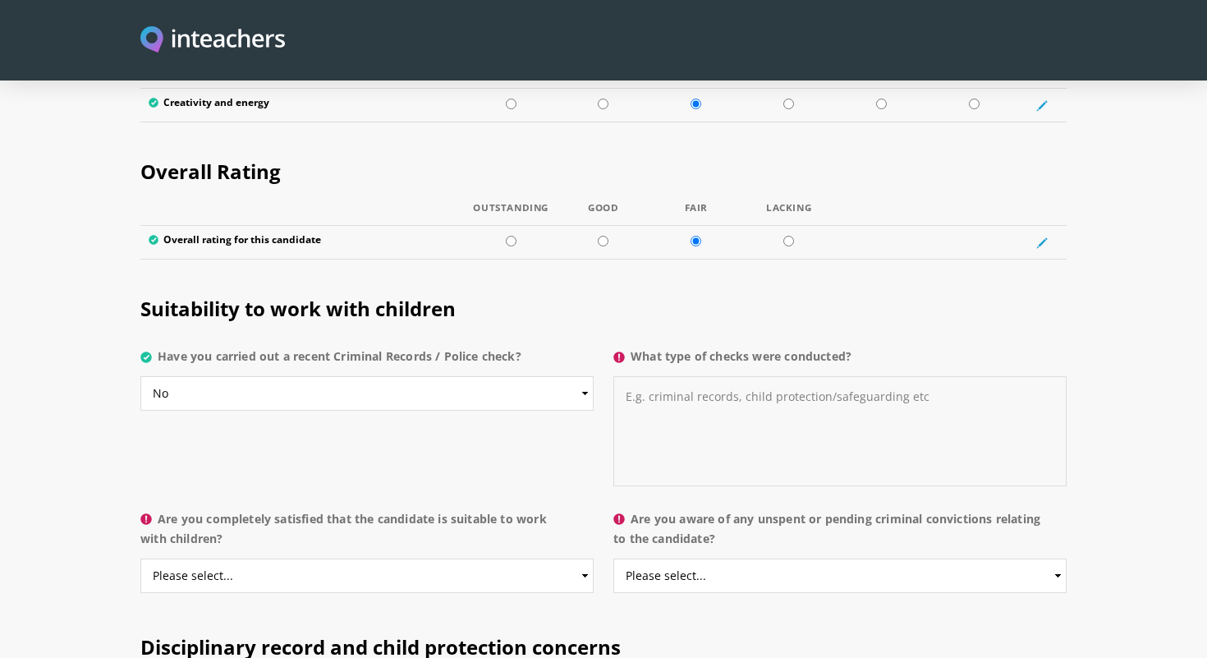
scroll to position [3263, 0]
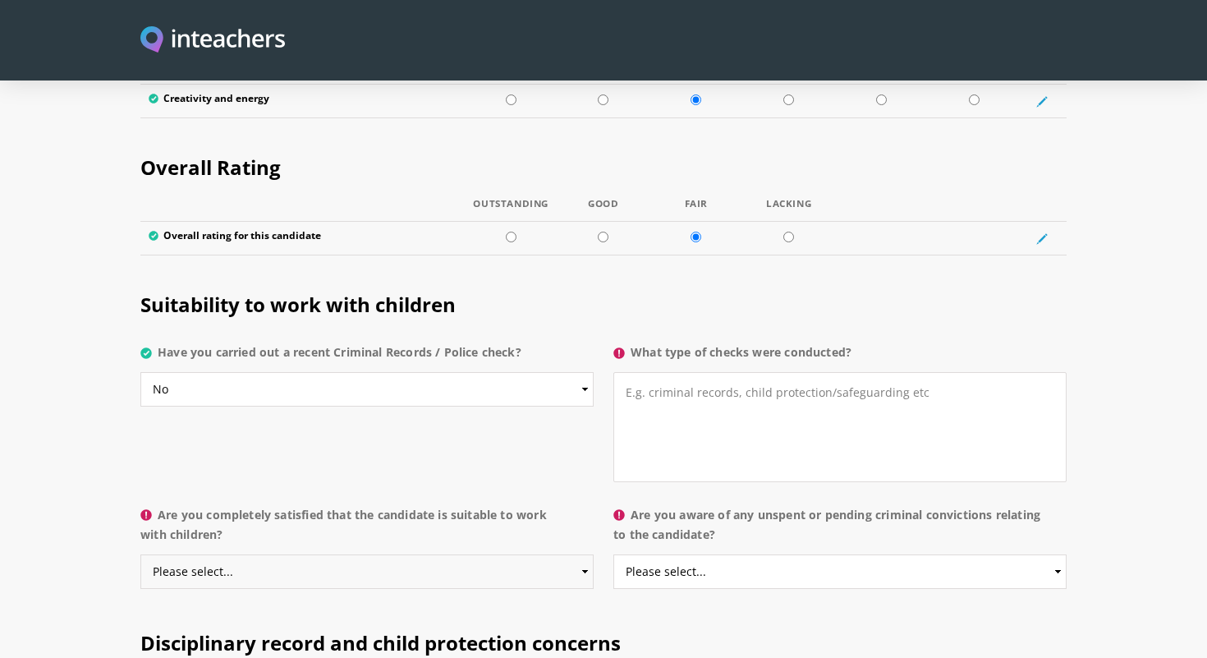
click at [579, 554] on select "Please select... Yes No Do not know" at bounding box center [366, 571] width 453 height 34
select select "Do not know"
click at [140, 554] on select "Please select... Yes No Do not know" at bounding box center [366, 571] width 453 height 34
click at [696, 554] on select "Please select... Yes No Do not know" at bounding box center [839, 571] width 453 height 34
select select "No"
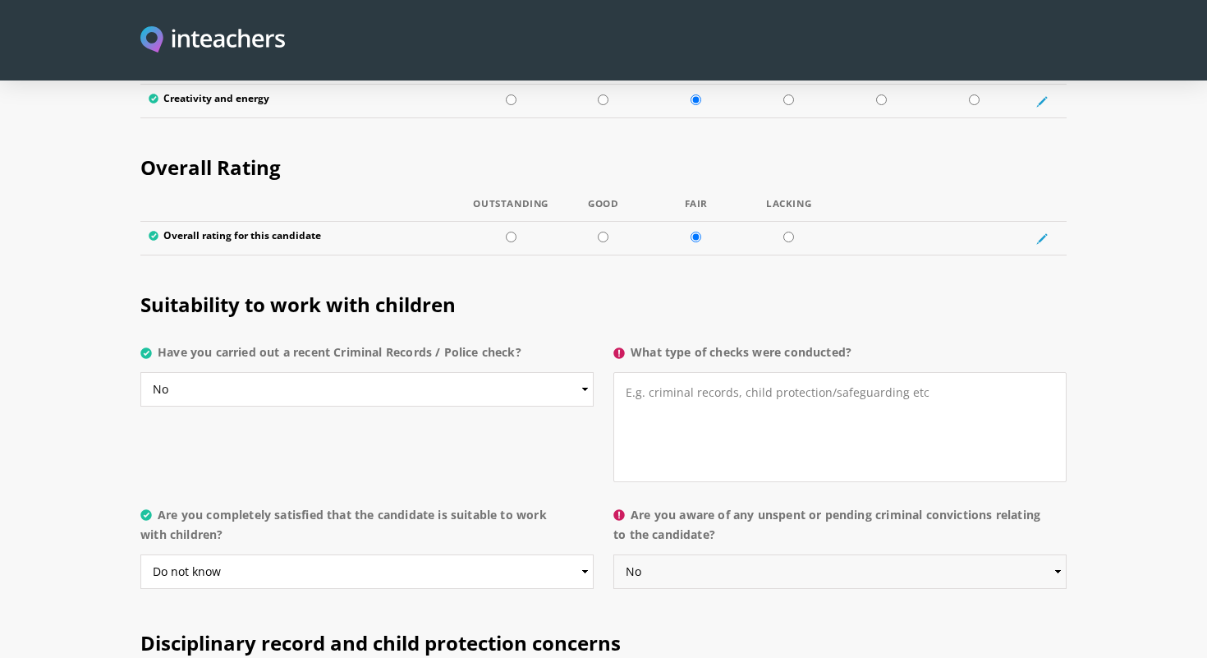
click at [613, 554] on select "Please select... Yes No Do not know" at bounding box center [839, 571] width 453 height 34
click at [696, 372] on textarea "What type of checks were conducted?" at bounding box center [839, 427] width 453 height 110
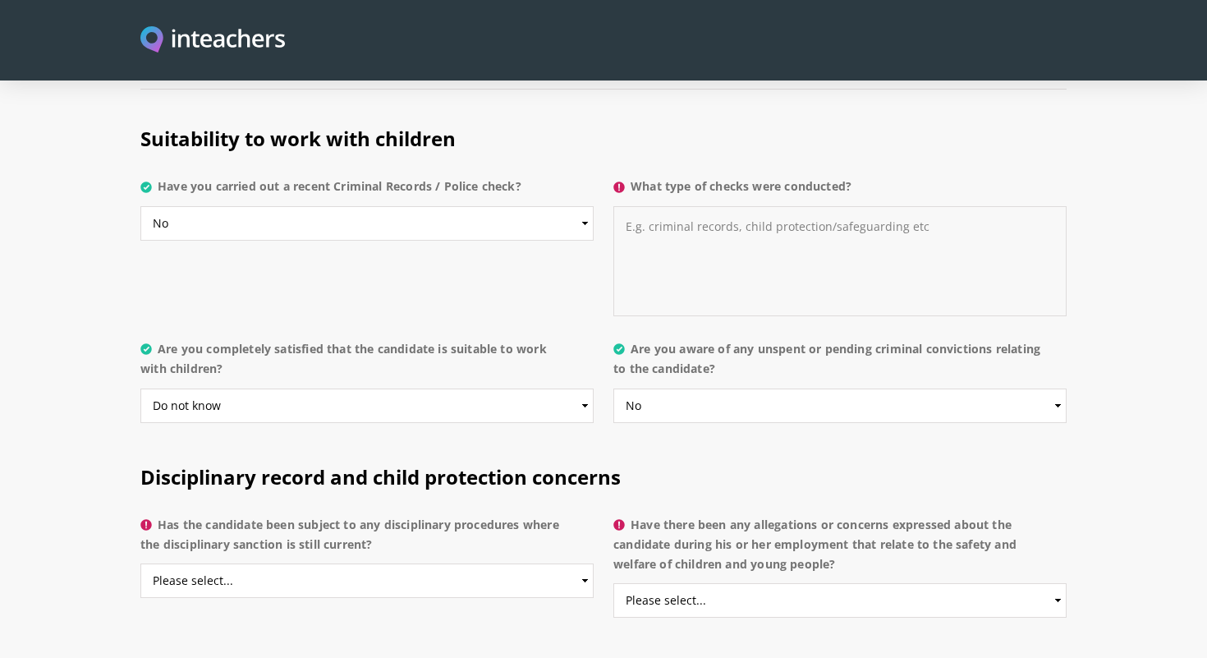
scroll to position [3432, 0]
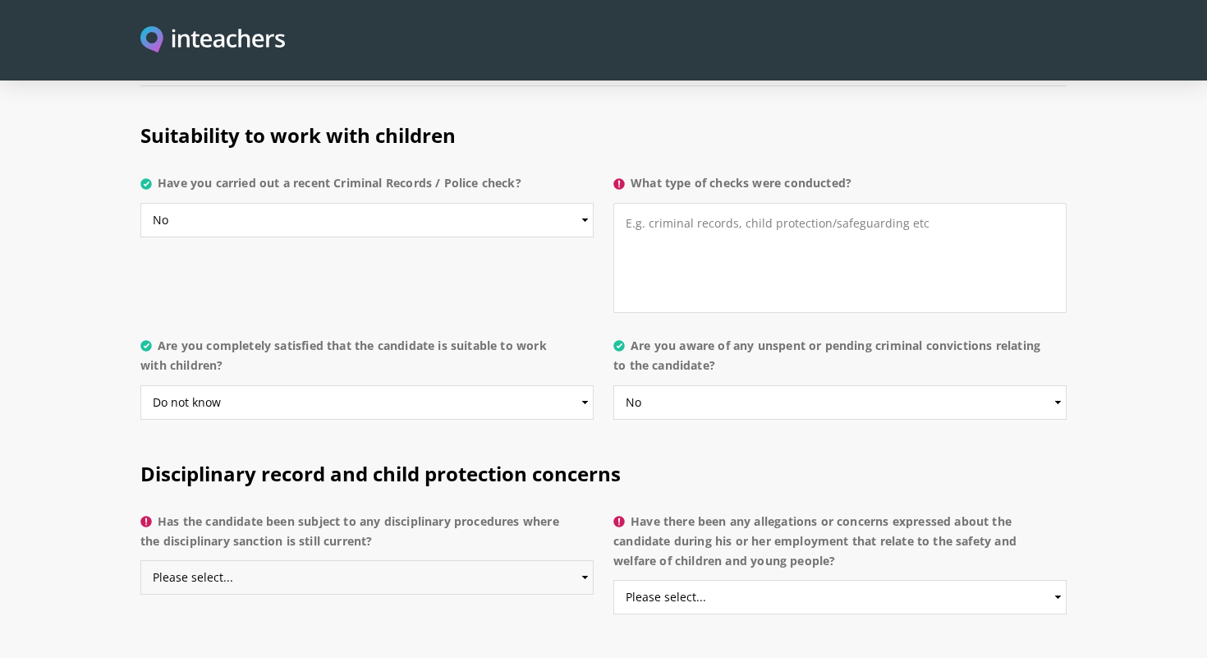
click at [566, 560] on select "Please select... Yes No Do not know" at bounding box center [366, 577] width 453 height 34
select select "No"
click at [140, 560] on select "Please select... Yes No Do not know" at bounding box center [366, 577] width 453 height 34
click at [702, 580] on select "Please select... Yes No Do not know" at bounding box center [839, 597] width 453 height 34
select select "No"
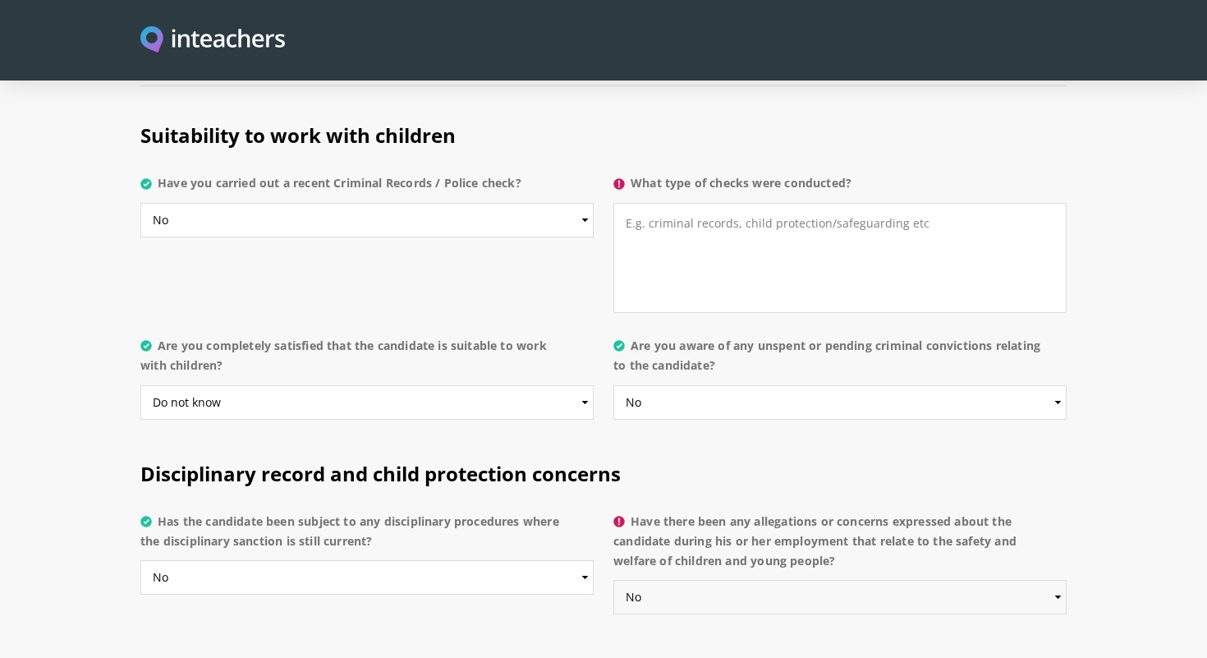
click at [613, 580] on select "Please select... Yes No Do not know" at bounding box center [839, 597] width 453 height 34
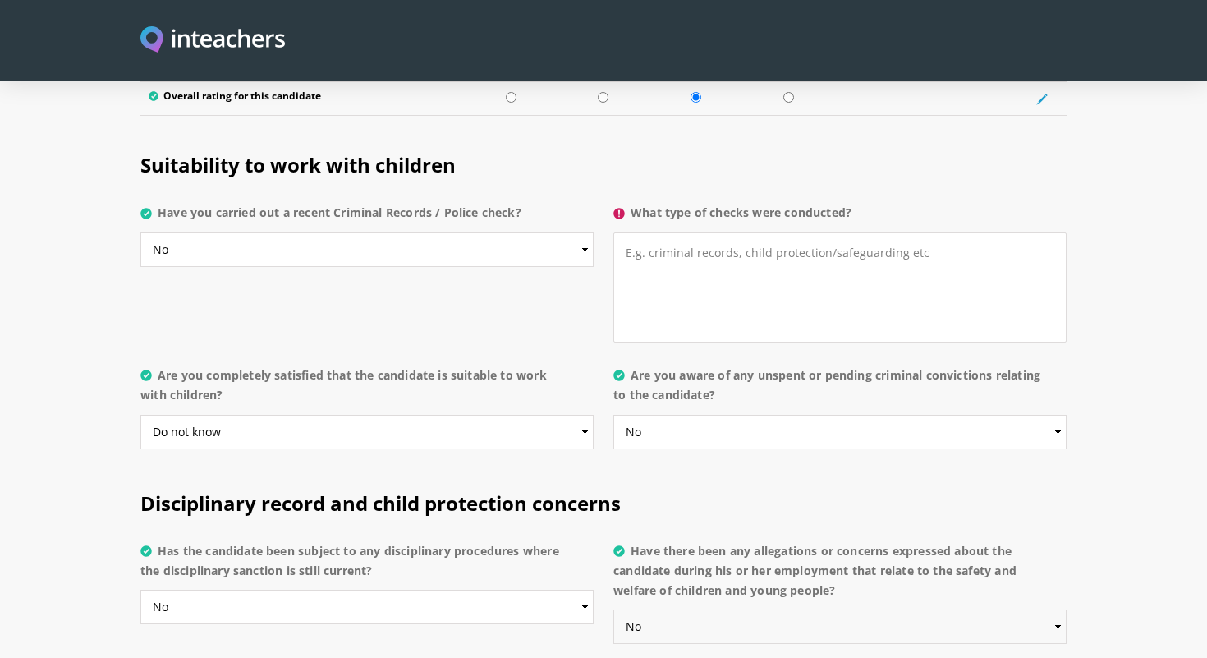
scroll to position [3405, 0]
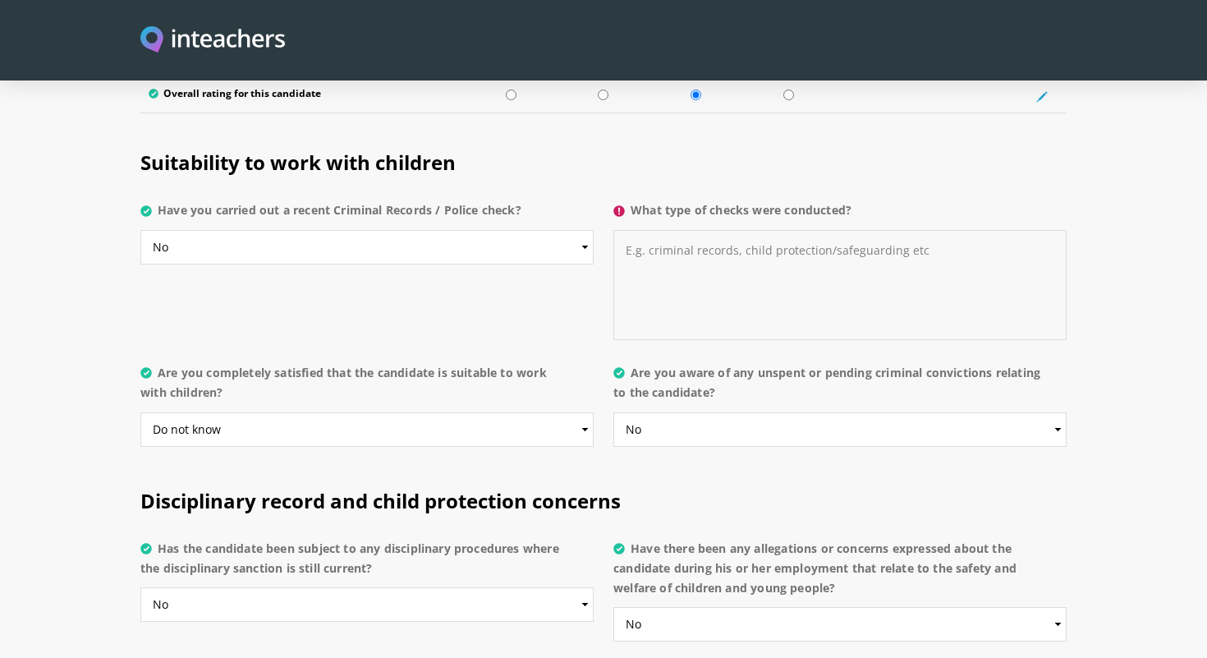
click at [672, 230] on textarea "What type of checks were conducted?" at bounding box center [839, 285] width 453 height 110
type textarea "a"
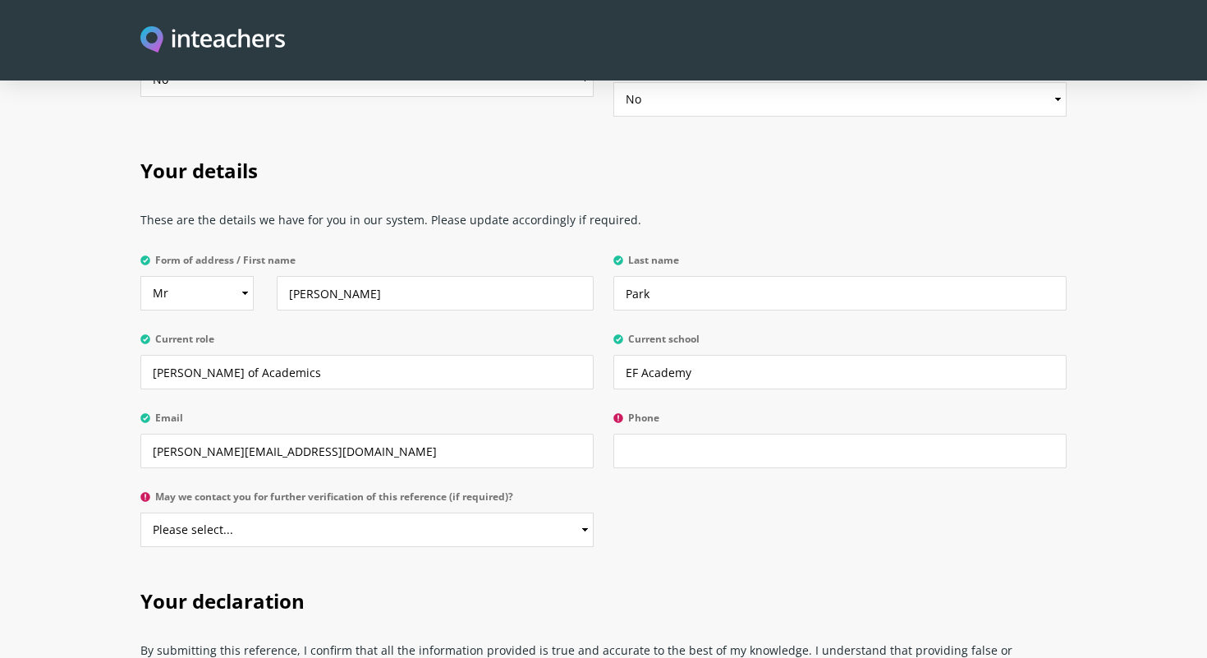
scroll to position [3941, 0]
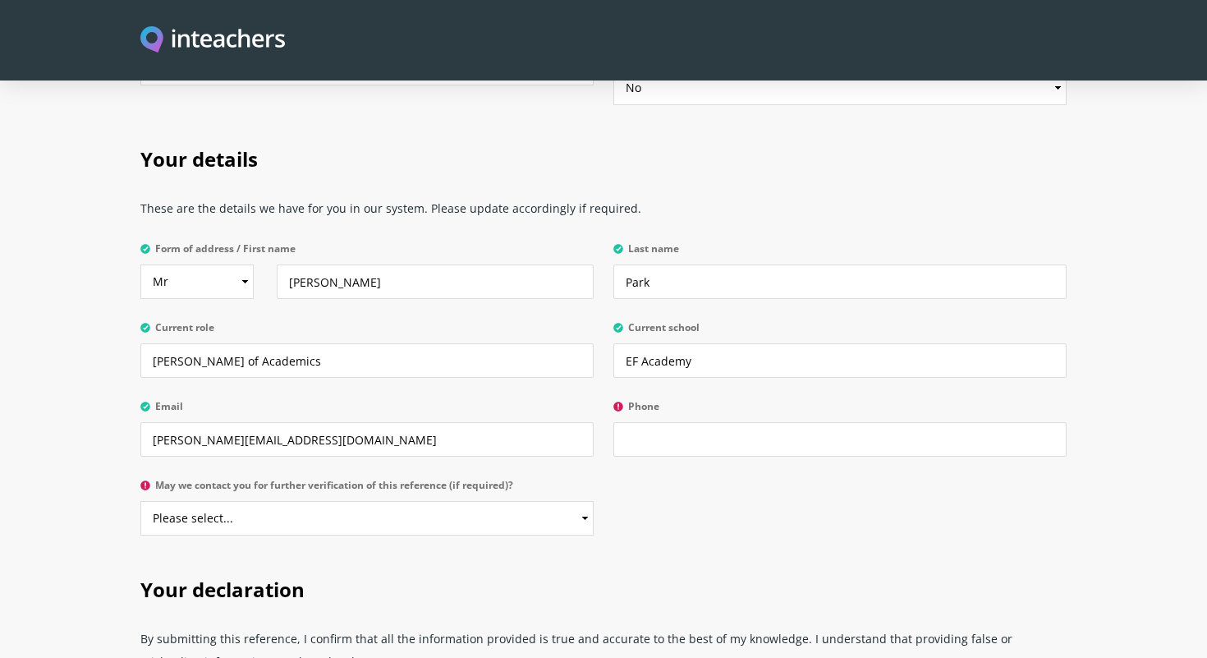
type textarea "A background check was conducted when Jack was hired in 2022."
click at [638, 422] on input "Phone" at bounding box center [839, 439] width 453 height 34
type input "434-473-0380"
click at [565, 502] on select "Please select... Yes No" at bounding box center [366, 519] width 453 height 34
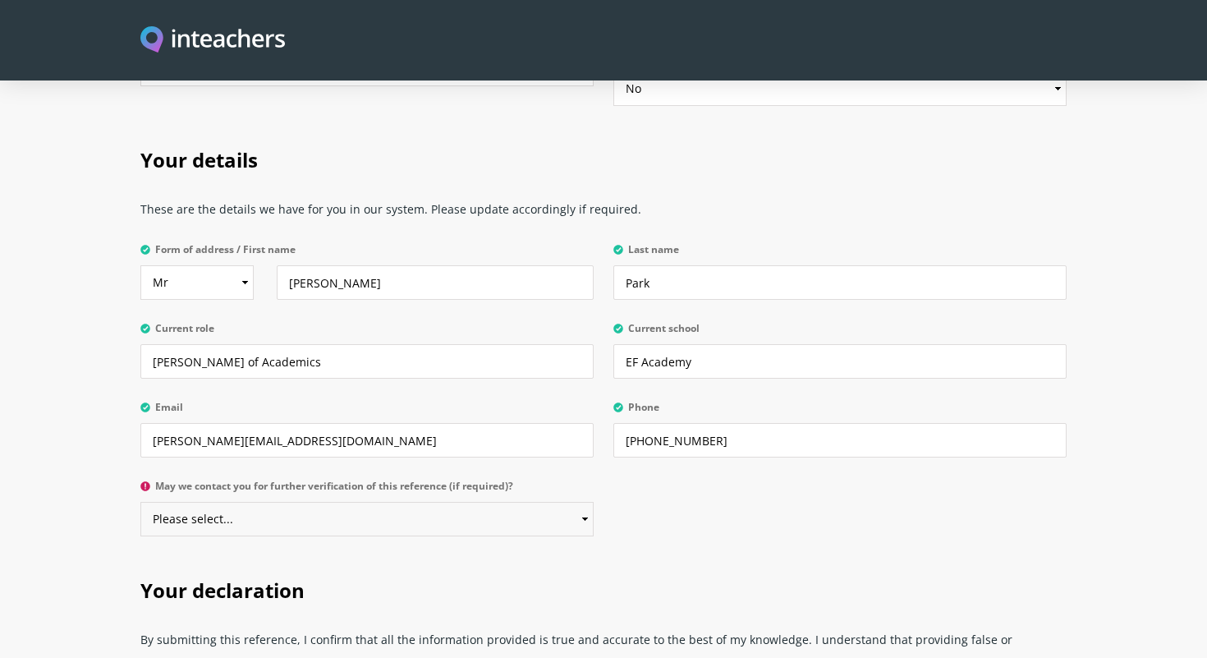
select select "Yes"
click at [140, 502] on select "Please select... Yes No" at bounding box center [366, 519] width 453 height 34
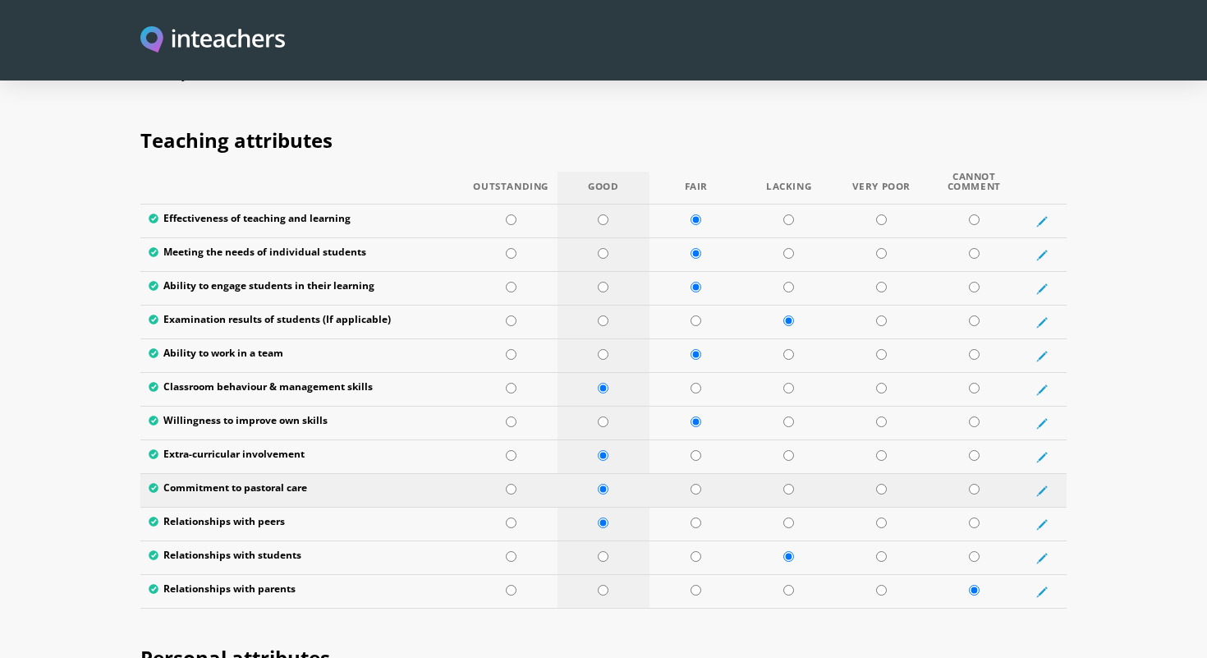
scroll to position [2318, 0]
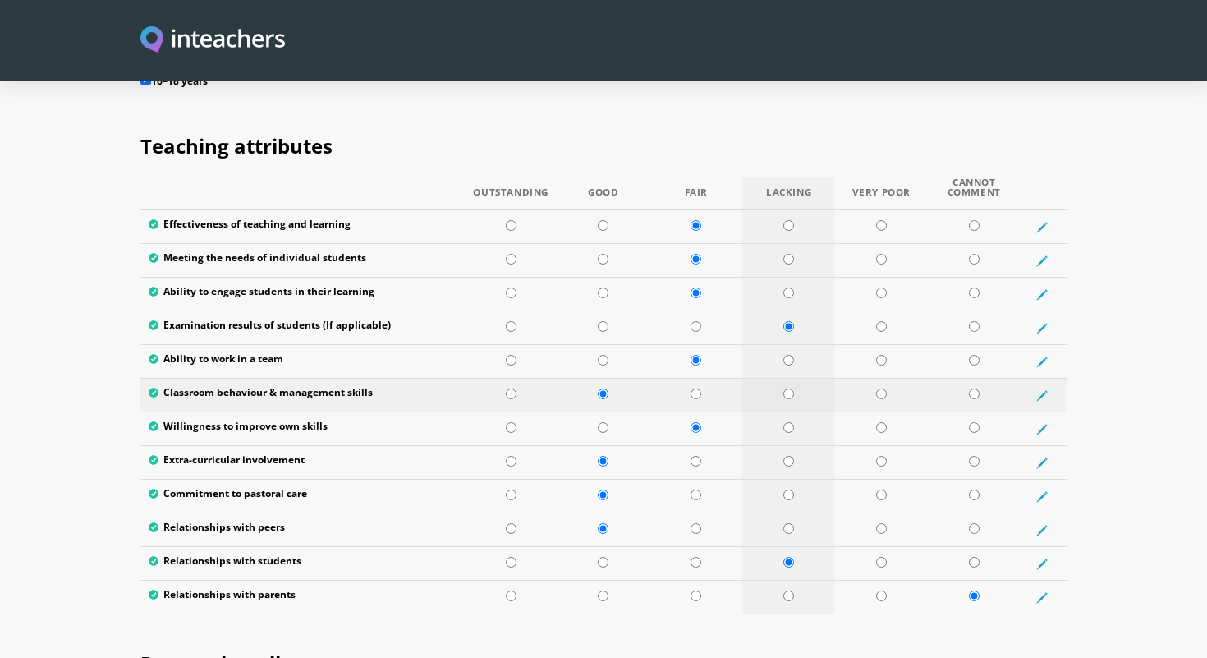
click at [787, 388] on input "radio" at bounding box center [788, 393] width 11 height 11
radio input "true"
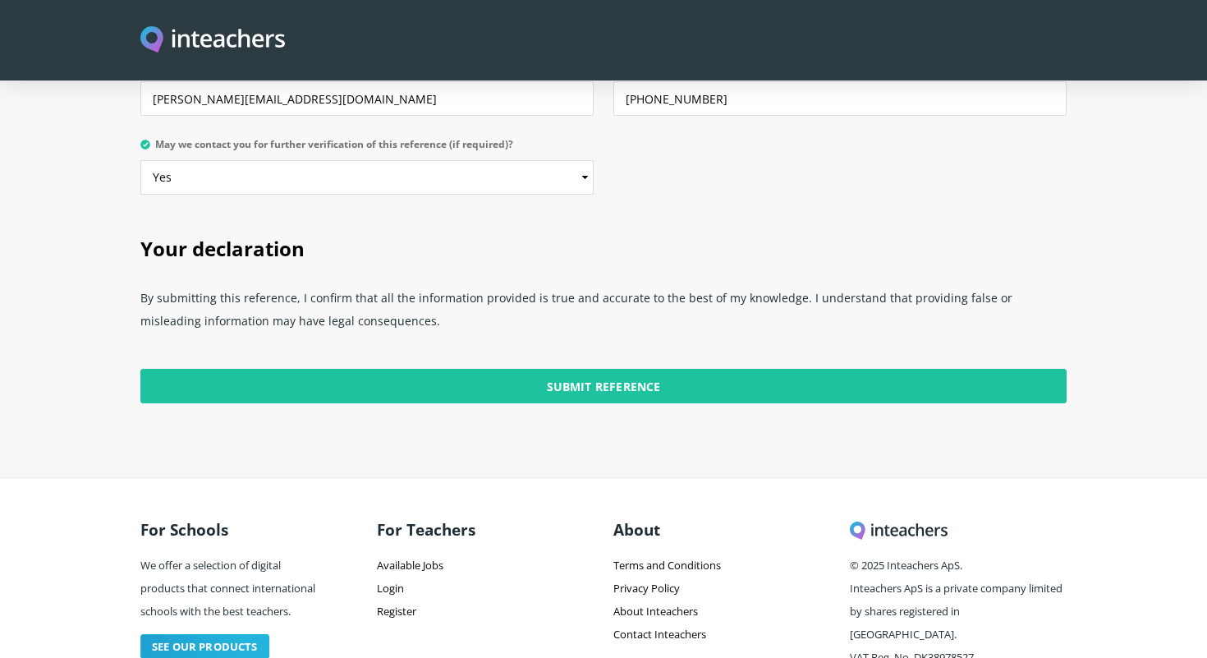
scroll to position [4303, 0]
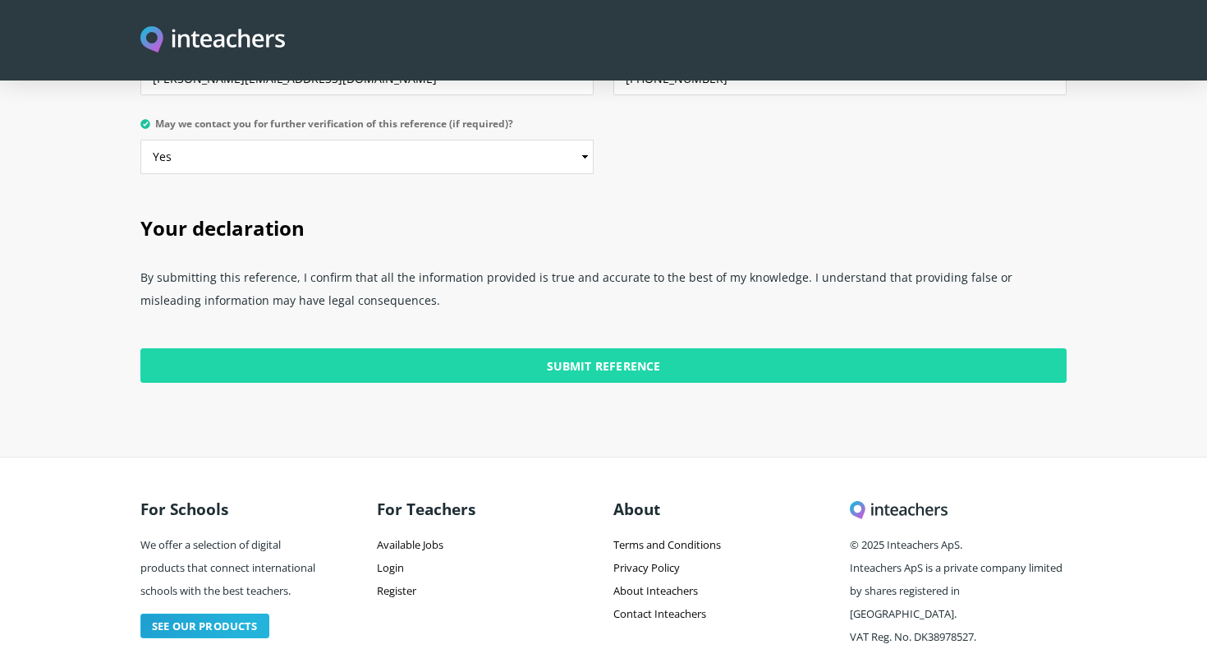
click at [625, 348] on input "Submit Reference" at bounding box center [603, 365] width 926 height 34
